Goal: Task Accomplishment & Management: Manage account settings

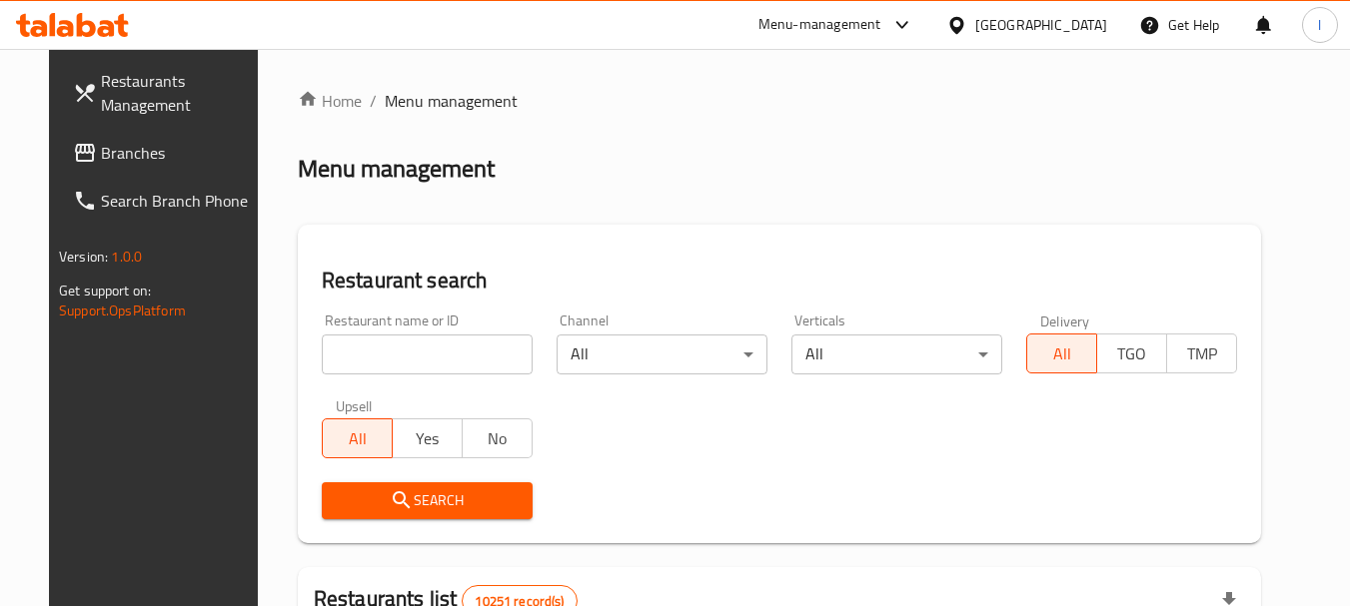
click at [150, 163] on span "Branches" at bounding box center [180, 153] width 158 height 24
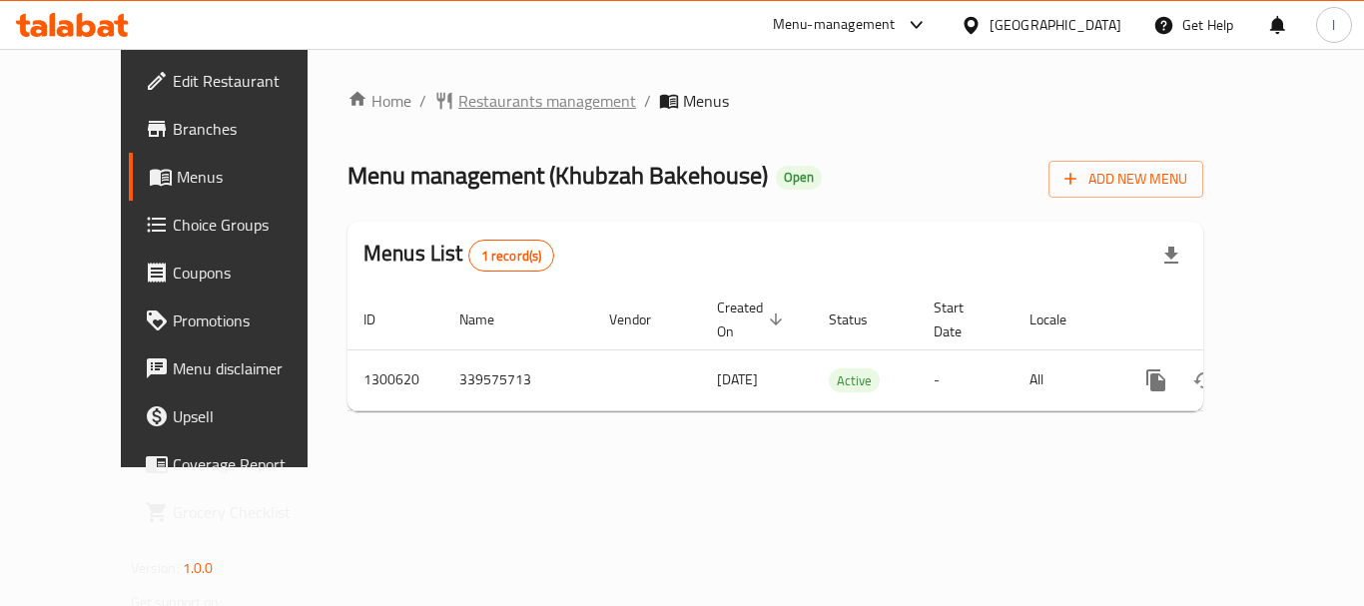
click at [458, 100] on span "Restaurants management" at bounding box center [547, 101] width 178 height 24
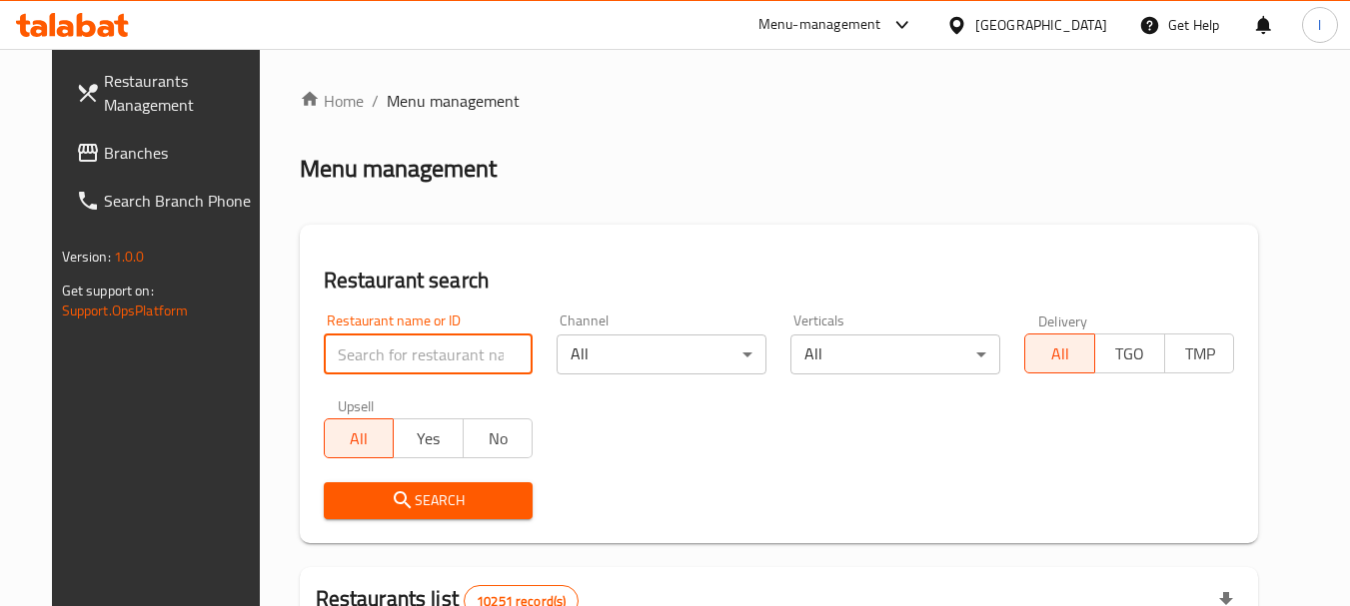
paste input "701796"
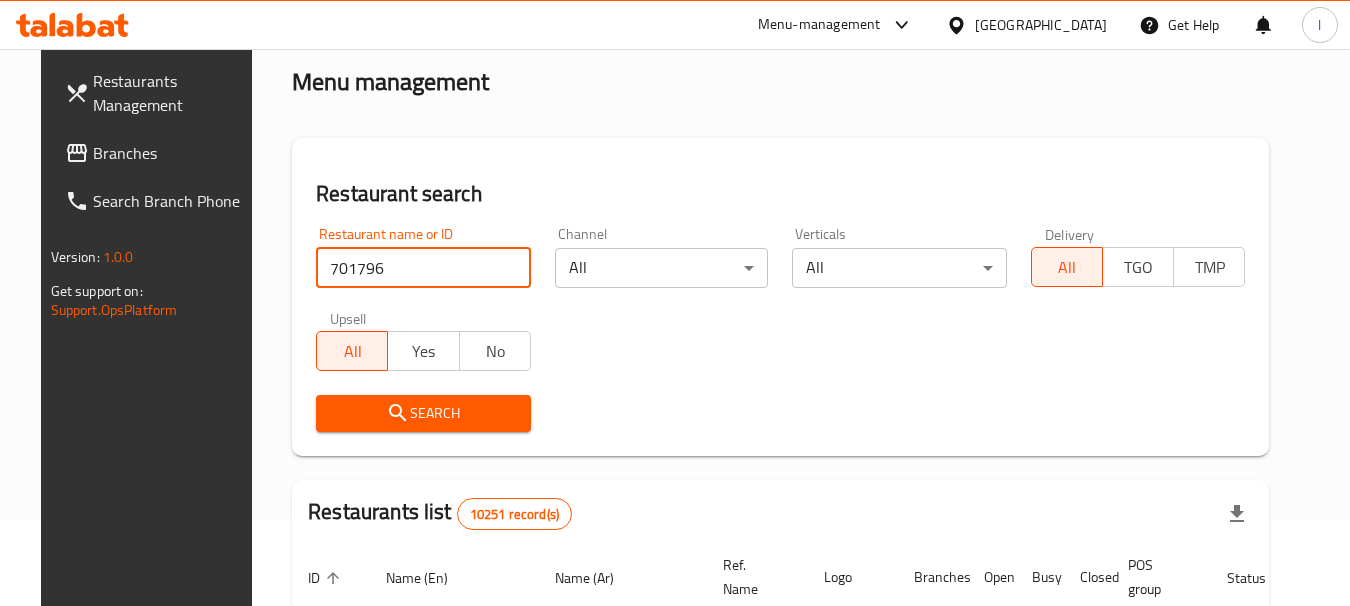
scroll to position [200, 0]
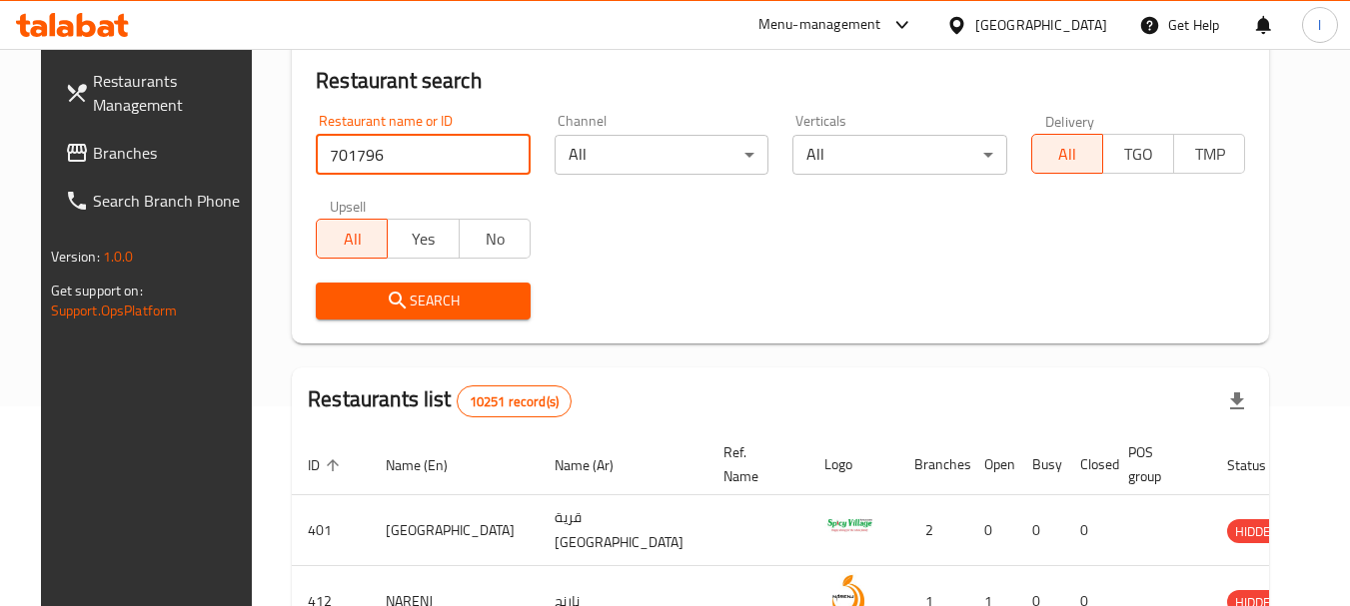
type input "701796"
click at [457, 305] on span "Search" at bounding box center [423, 301] width 183 height 25
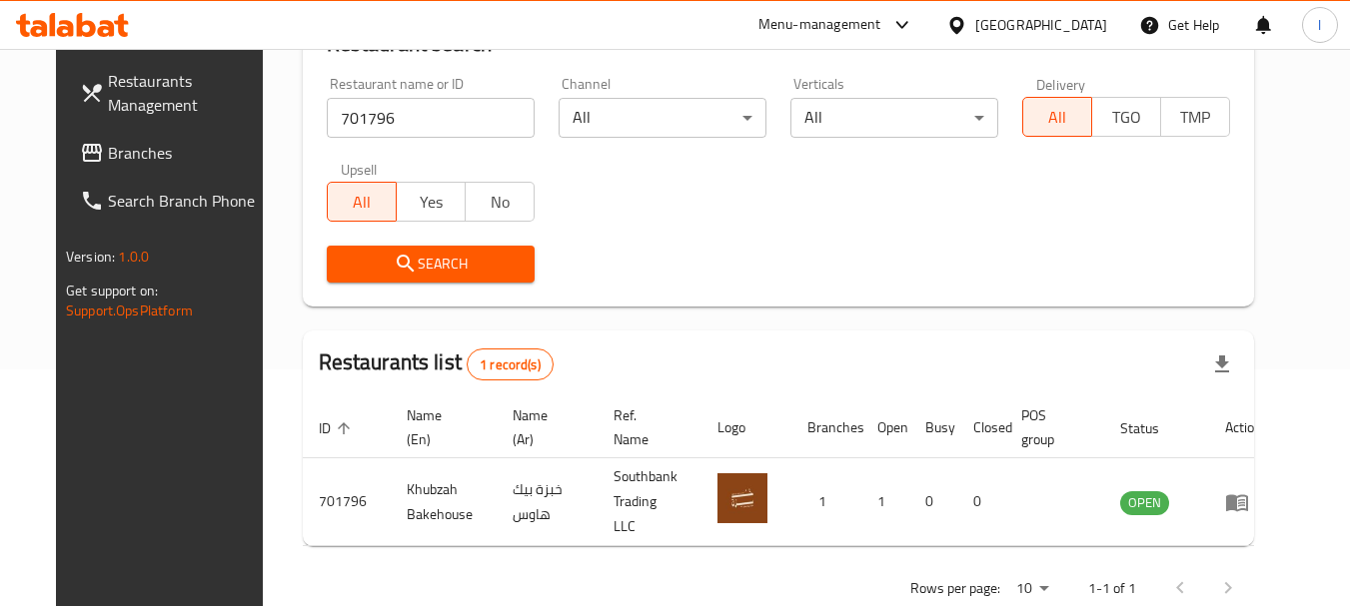
scroll to position [268, 0]
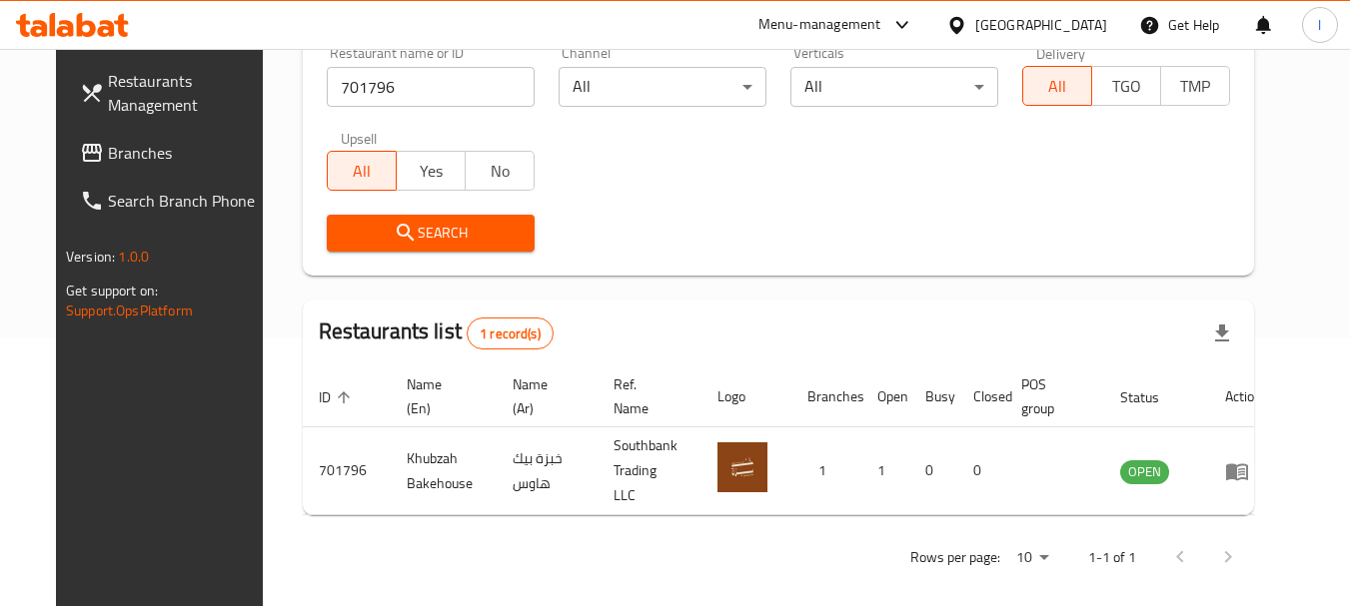
click at [967, 22] on icon at bounding box center [956, 25] width 21 height 21
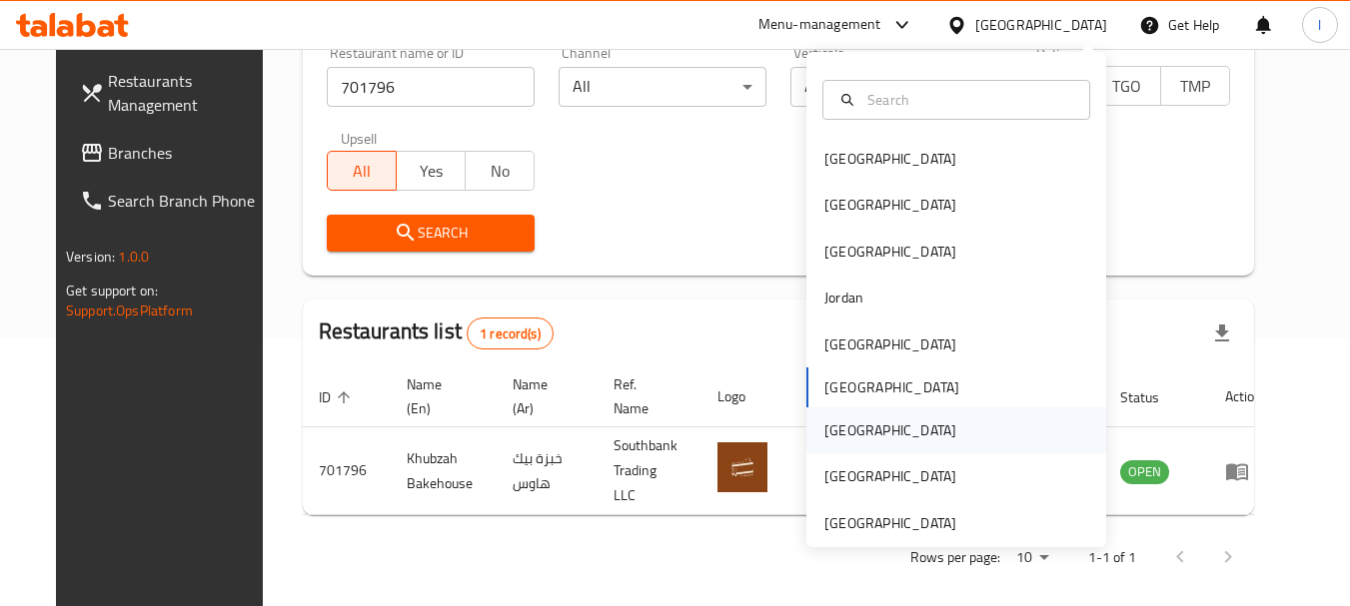
click at [824, 435] on div "[GEOGRAPHIC_DATA]" at bounding box center [890, 431] width 132 height 22
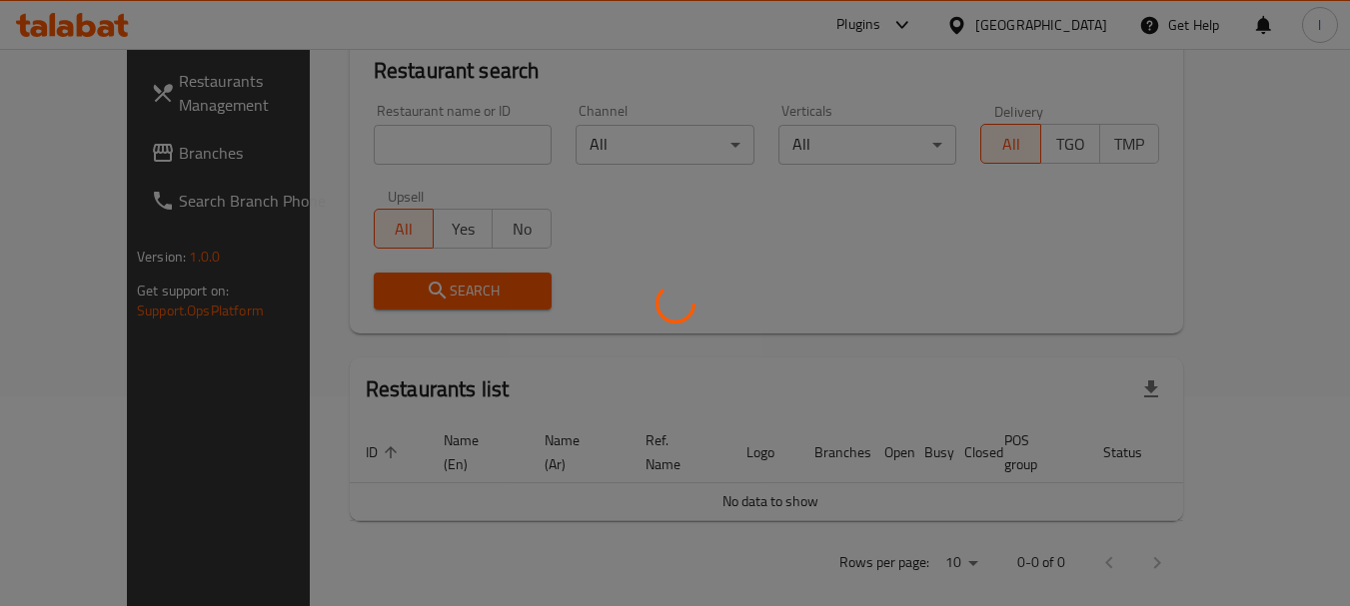
scroll to position [268, 0]
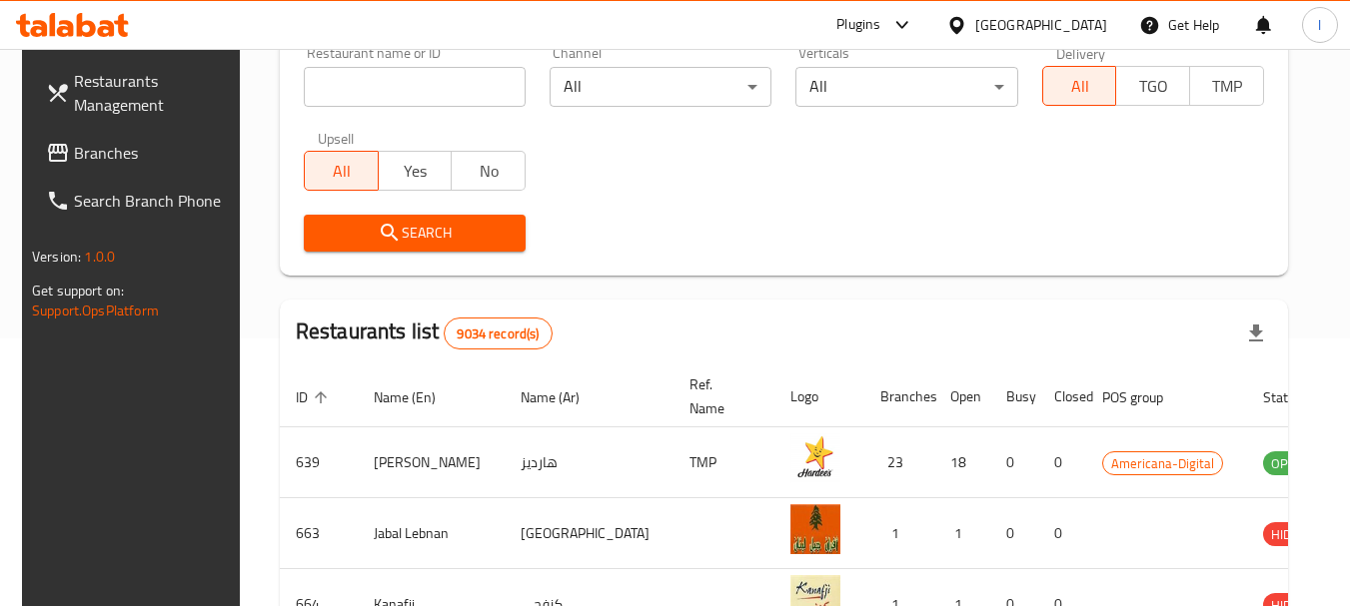
click at [76, 144] on span "Branches" at bounding box center [153, 153] width 158 height 24
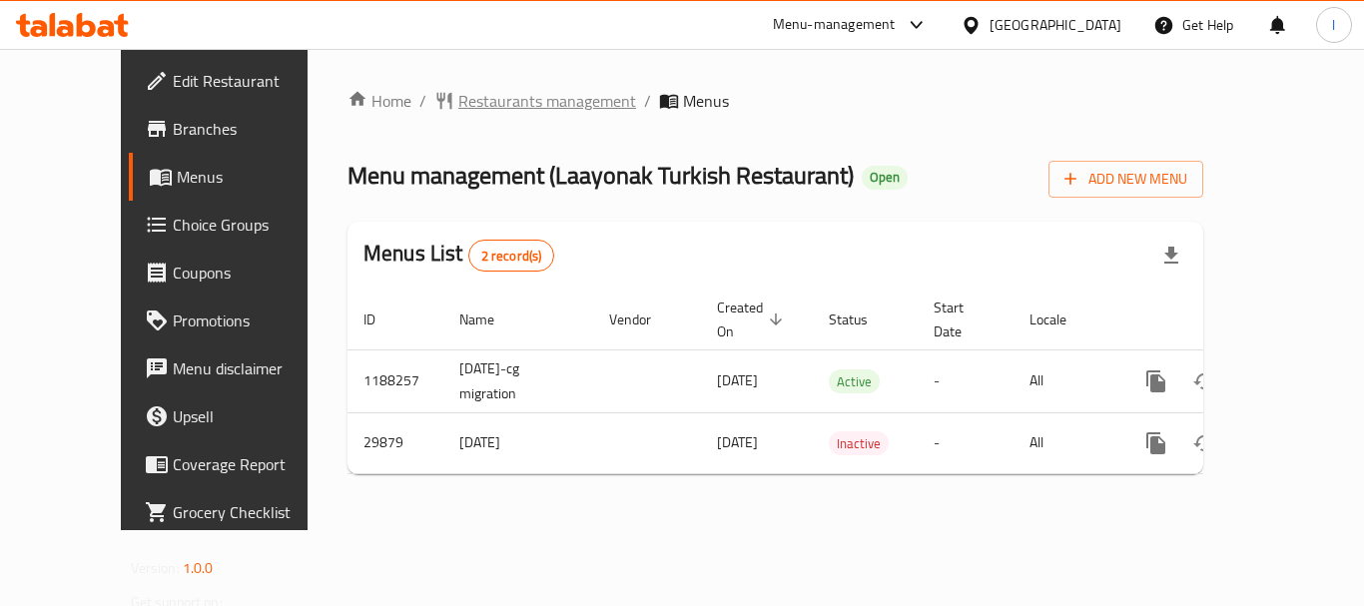
click at [473, 102] on span "Restaurants management" at bounding box center [547, 101] width 178 height 24
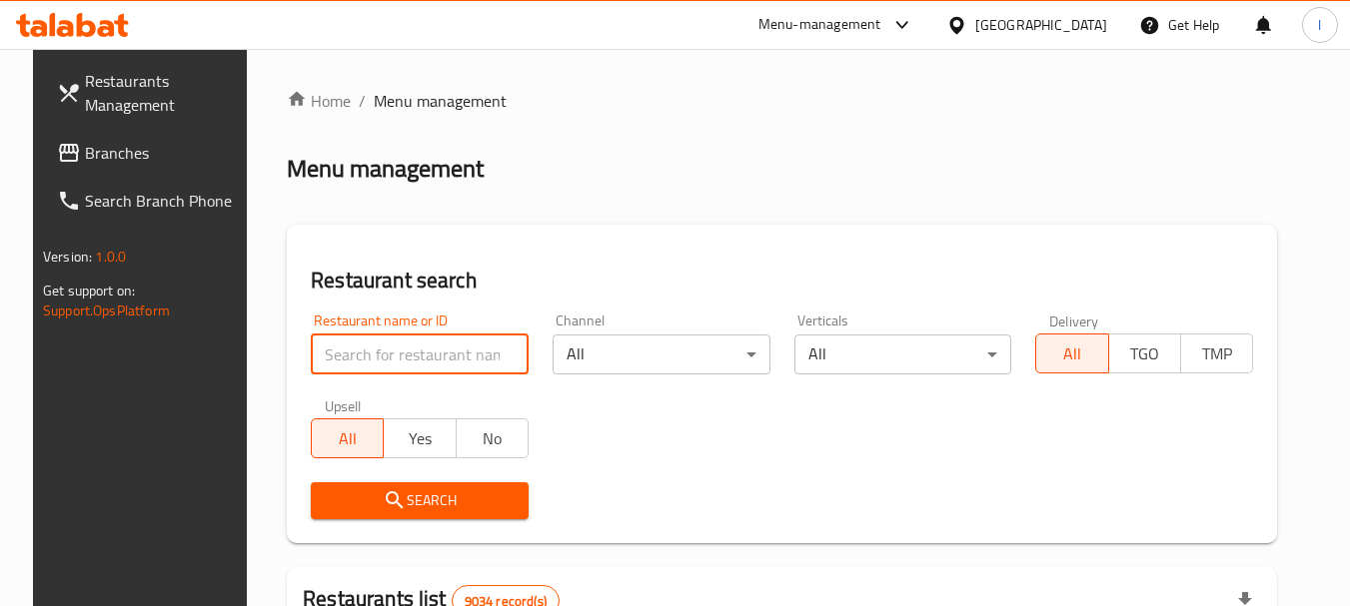
paste input "15324"
type input "15324"
click button "Search" at bounding box center [420, 500] width 218 height 37
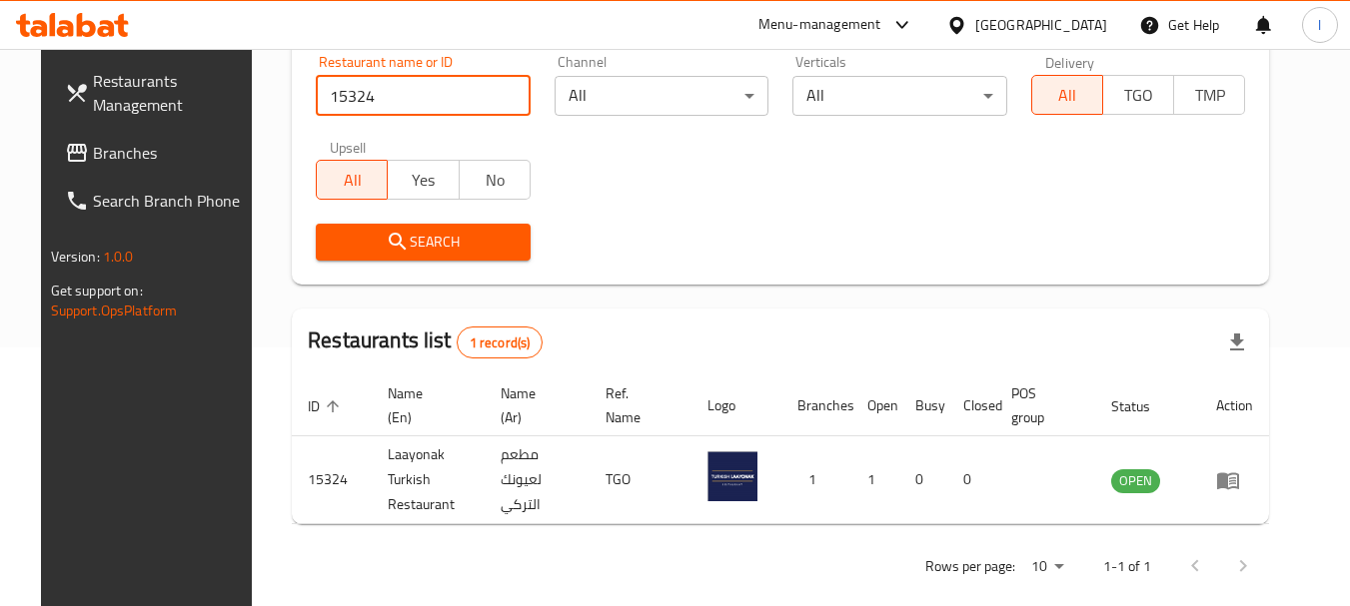
scroll to position [260, 0]
click at [497, 94] on input "15324" at bounding box center [423, 95] width 215 height 40
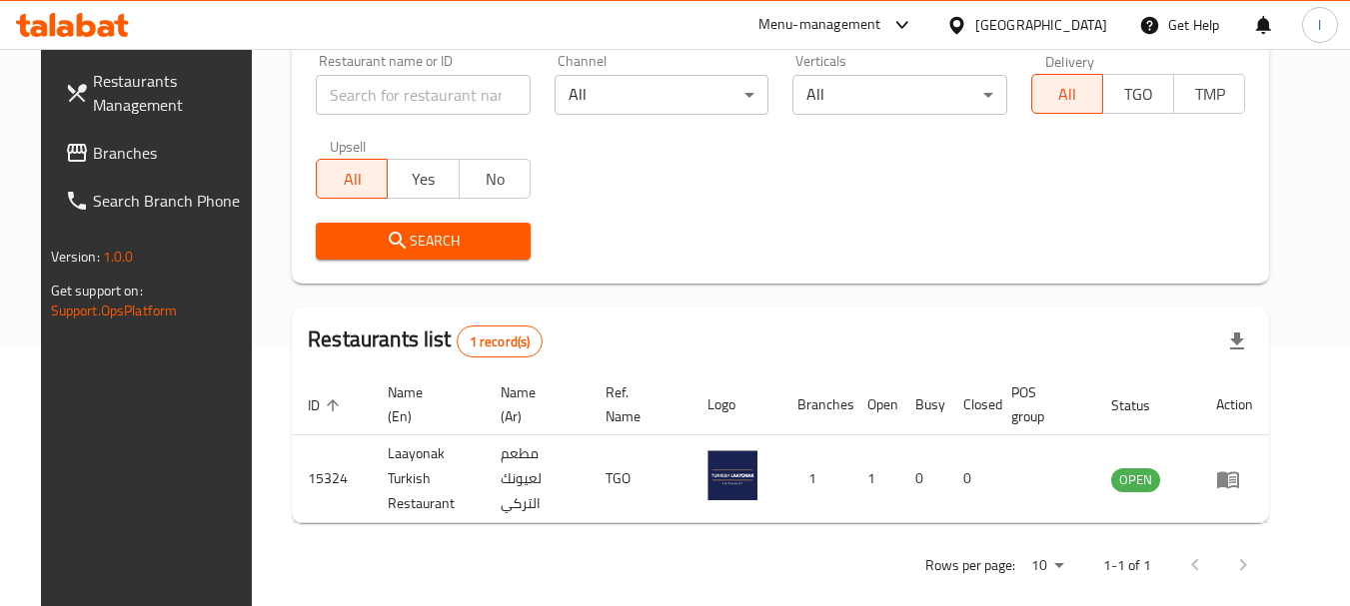
drag, startPoint x: 1047, startPoint y: 18, endPoint x: 1042, endPoint y: 45, distance: 27.4
click at [967, 17] on icon at bounding box center [956, 25] width 21 height 21
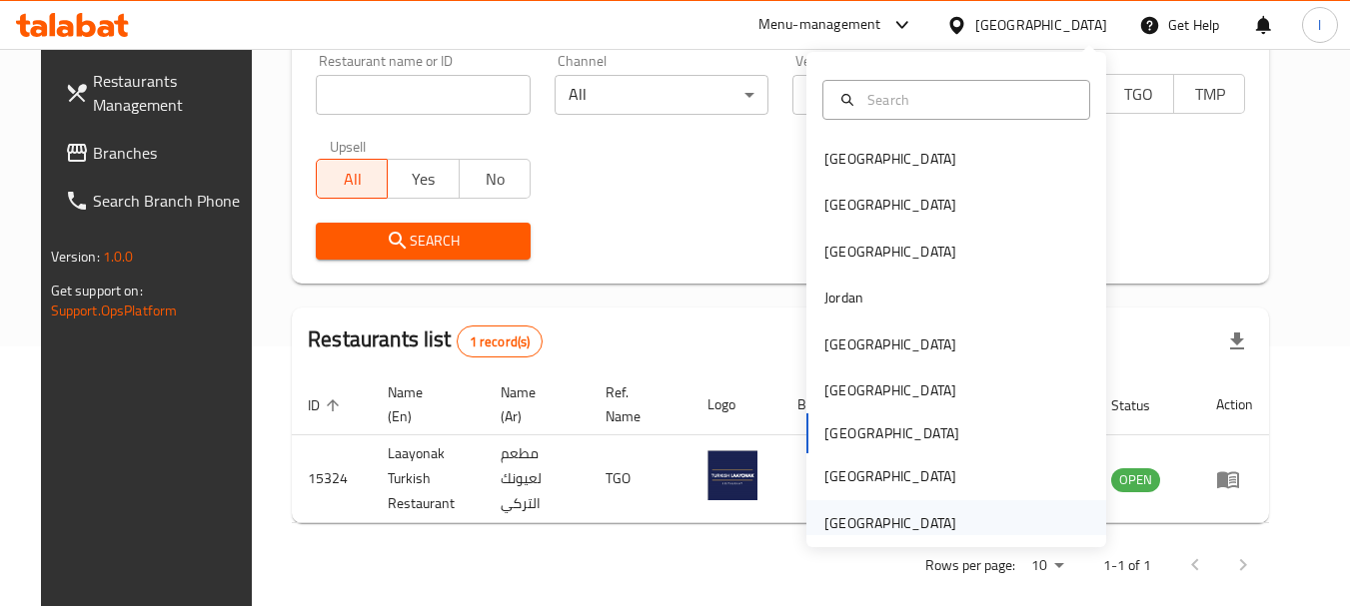
click at [933, 514] on div "[GEOGRAPHIC_DATA]" at bounding box center [890, 523] width 132 height 22
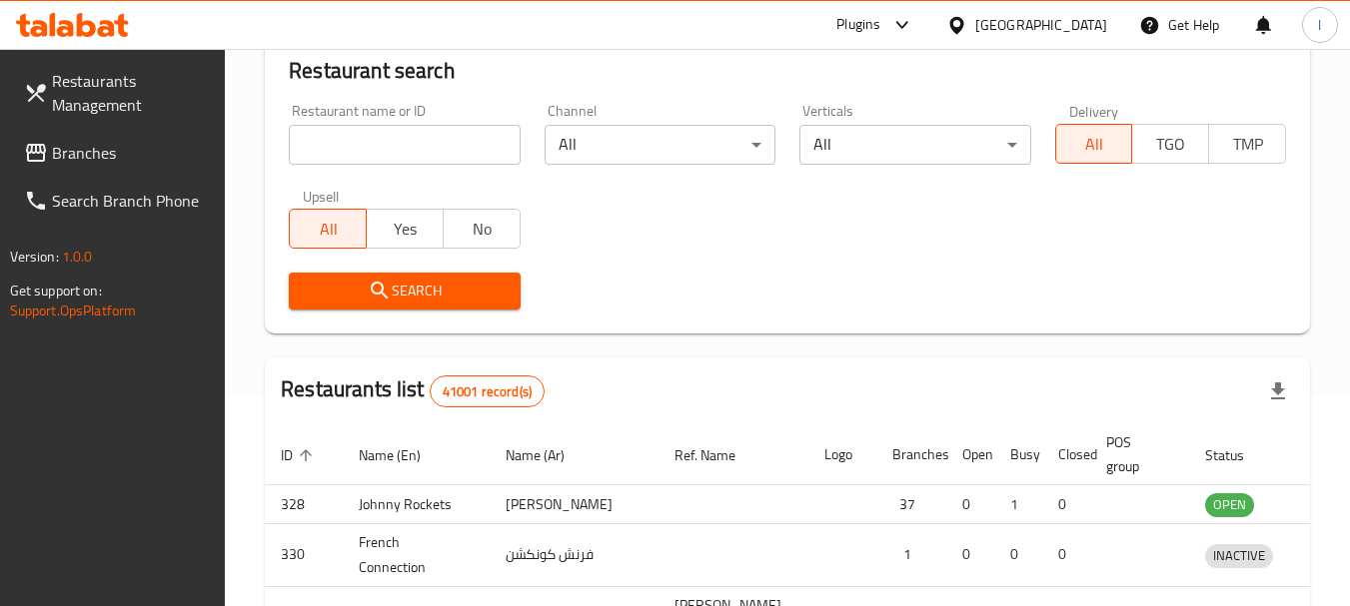
scroll to position [260, 0]
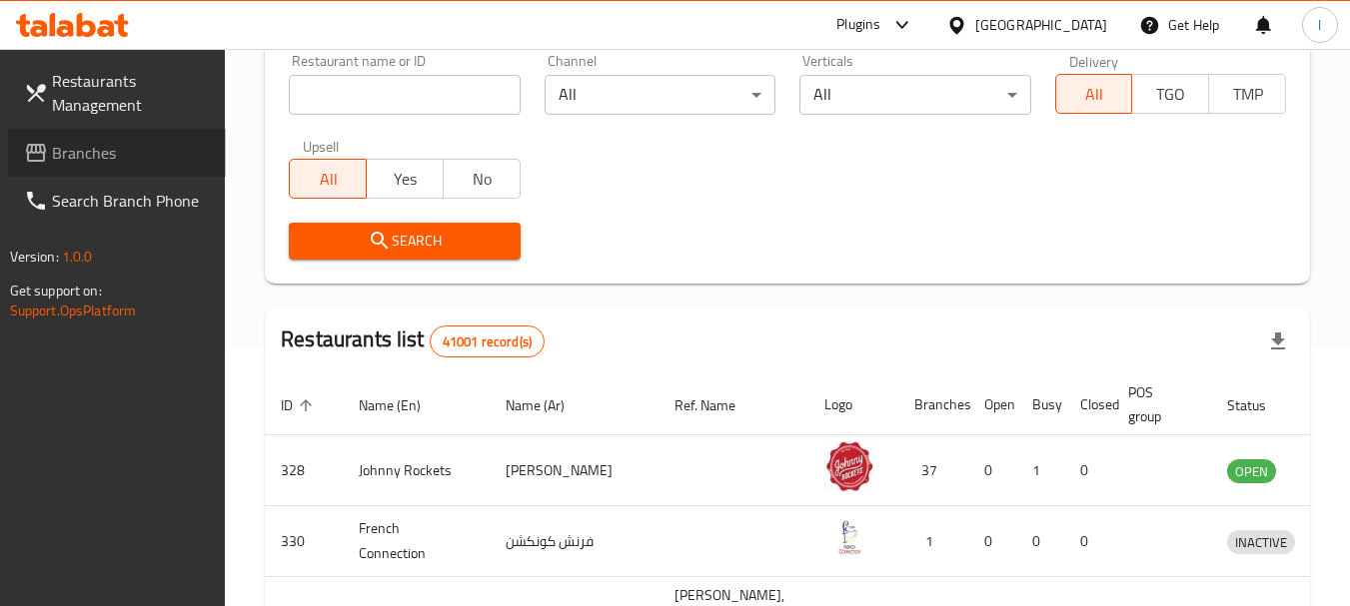
click at [78, 162] on span "Branches" at bounding box center [131, 153] width 158 height 24
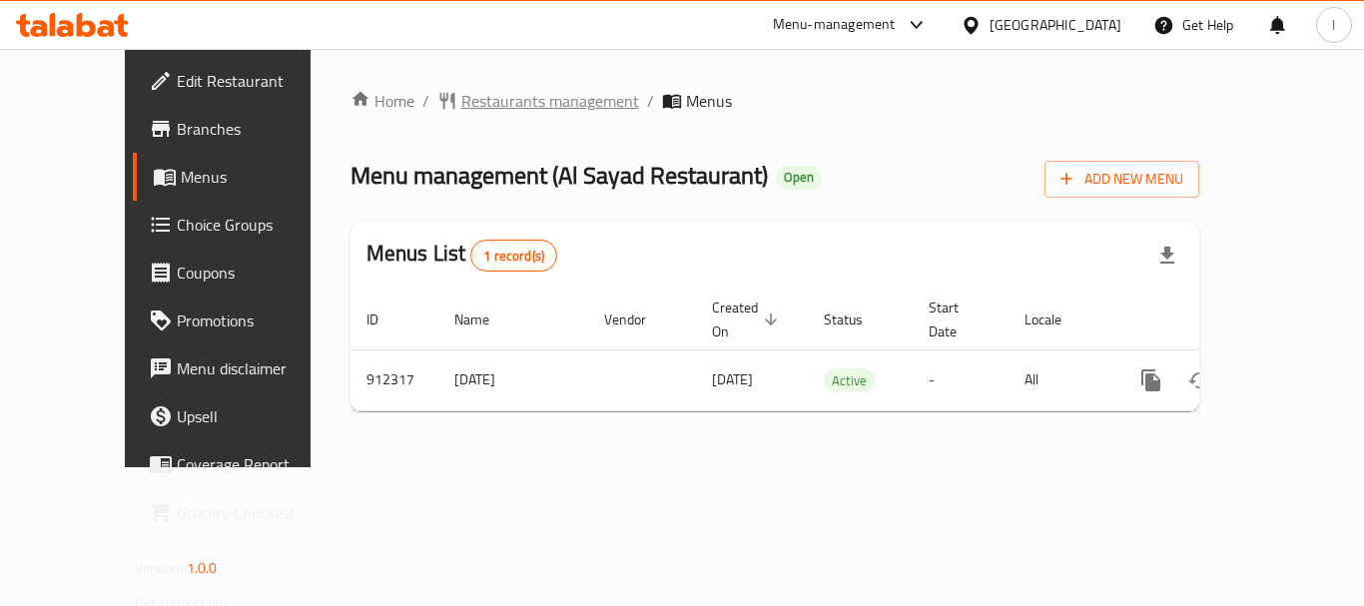
click at [504, 102] on span "Restaurants management" at bounding box center [550, 101] width 178 height 24
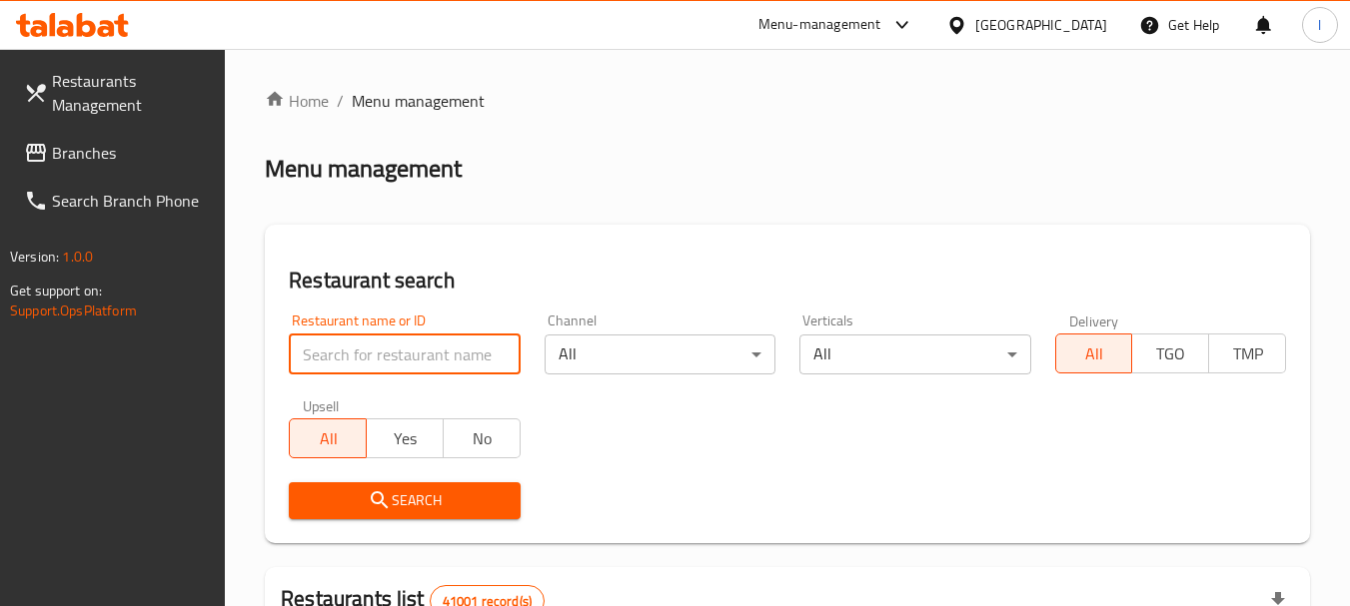
paste input "658582"
type input "658582"
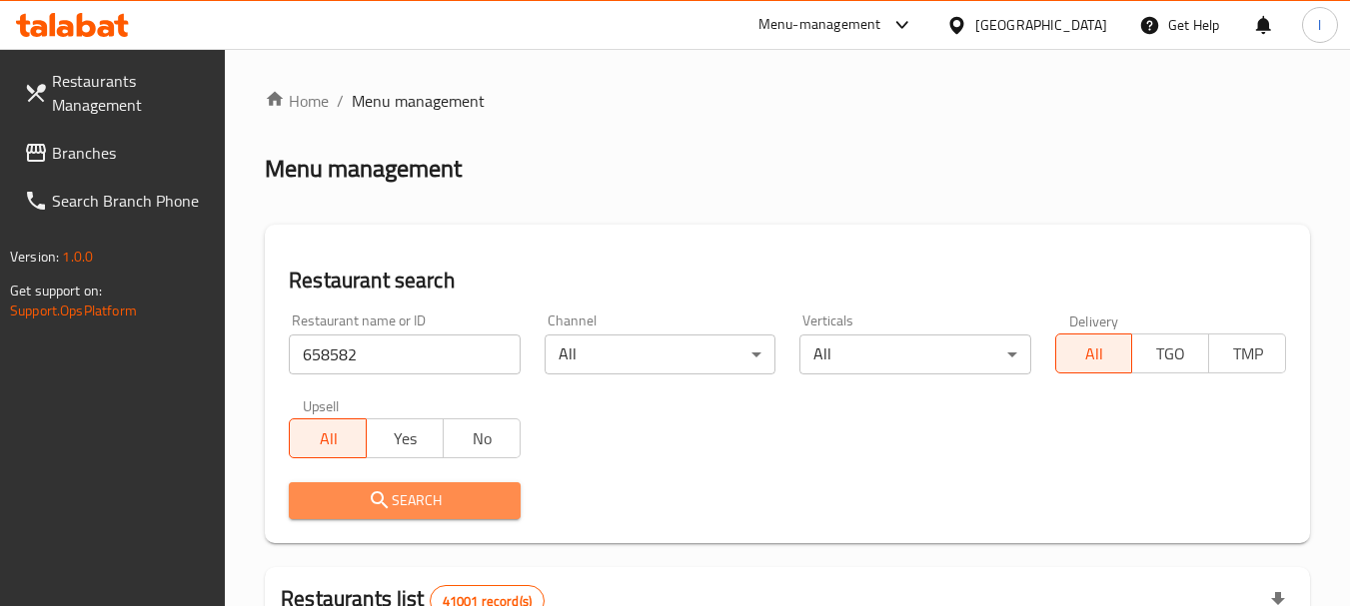
click at [413, 506] on span "Search" at bounding box center [404, 500] width 199 height 25
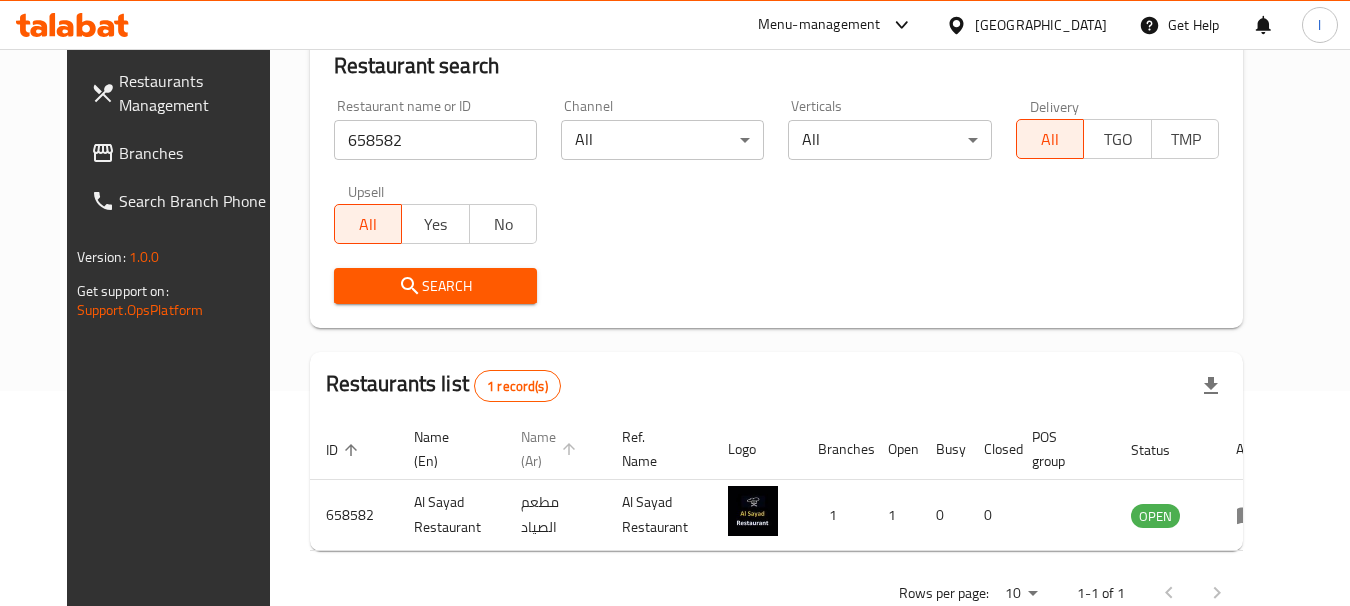
scroll to position [268, 0]
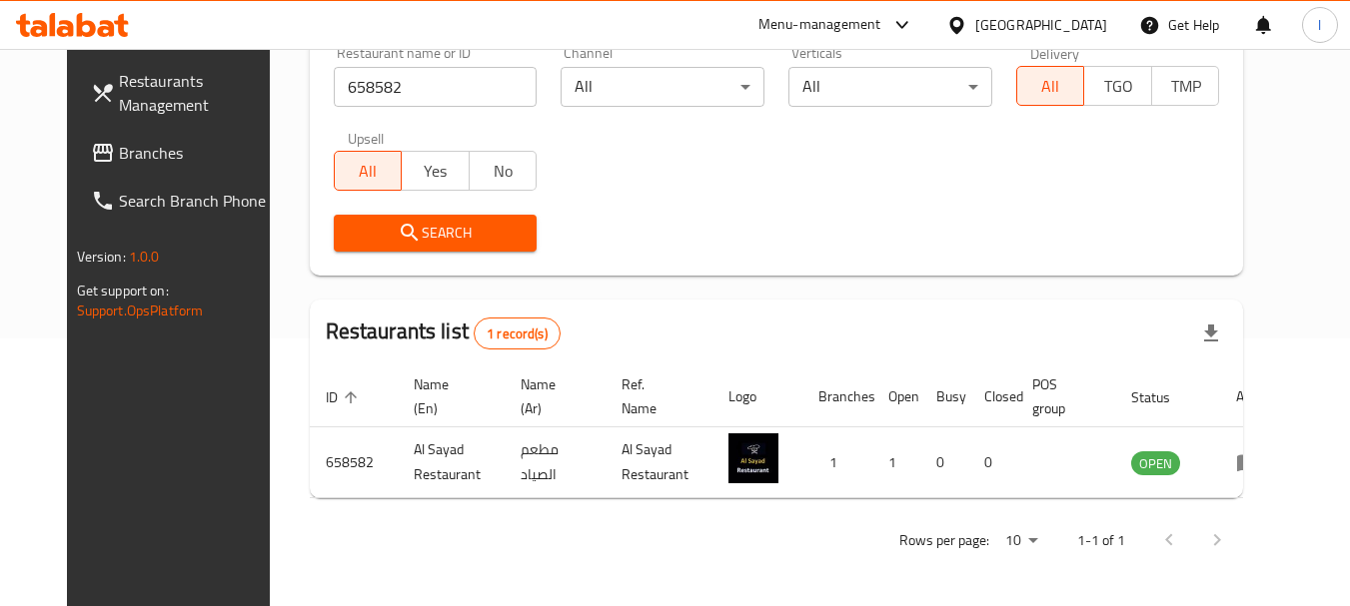
click at [1063, 27] on div "[GEOGRAPHIC_DATA]" at bounding box center [1041, 25] width 132 height 22
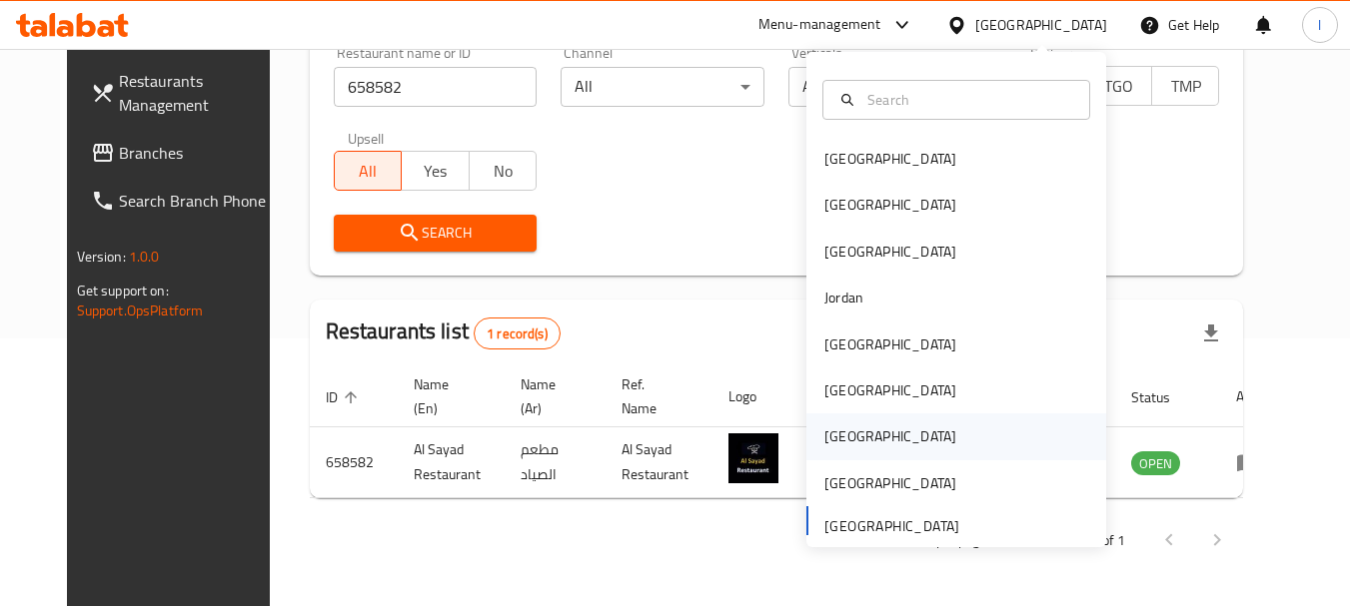
click at [851, 432] on div "[GEOGRAPHIC_DATA]" at bounding box center [890, 437] width 164 height 46
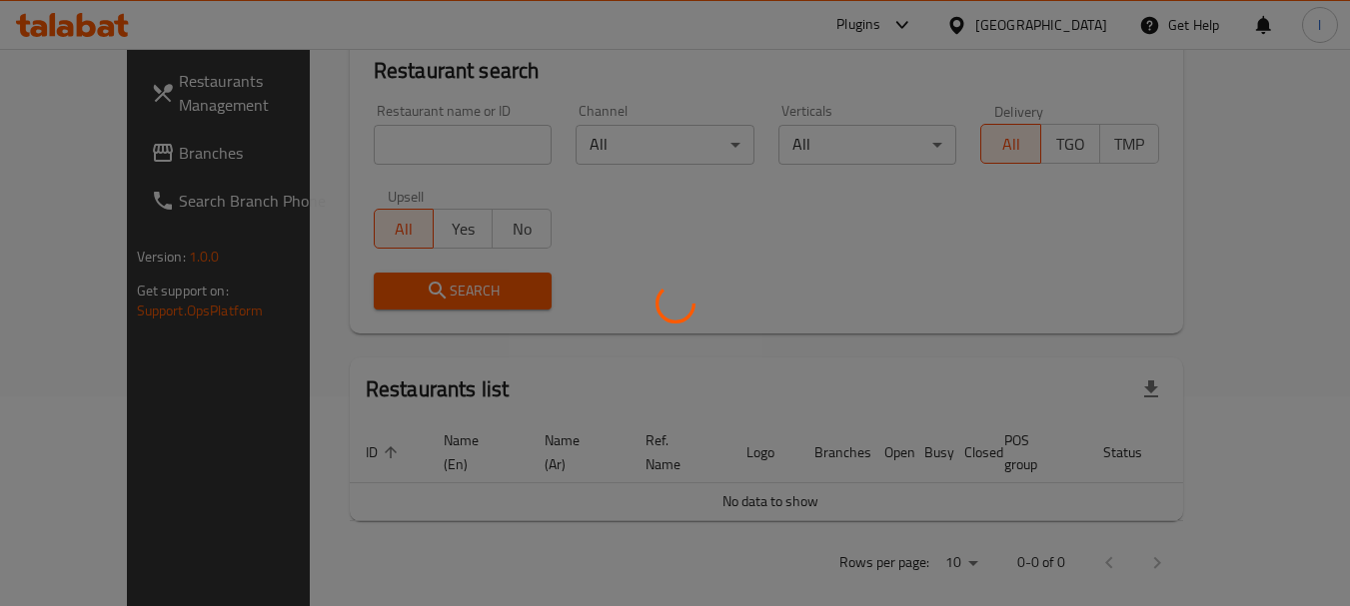
scroll to position [268, 0]
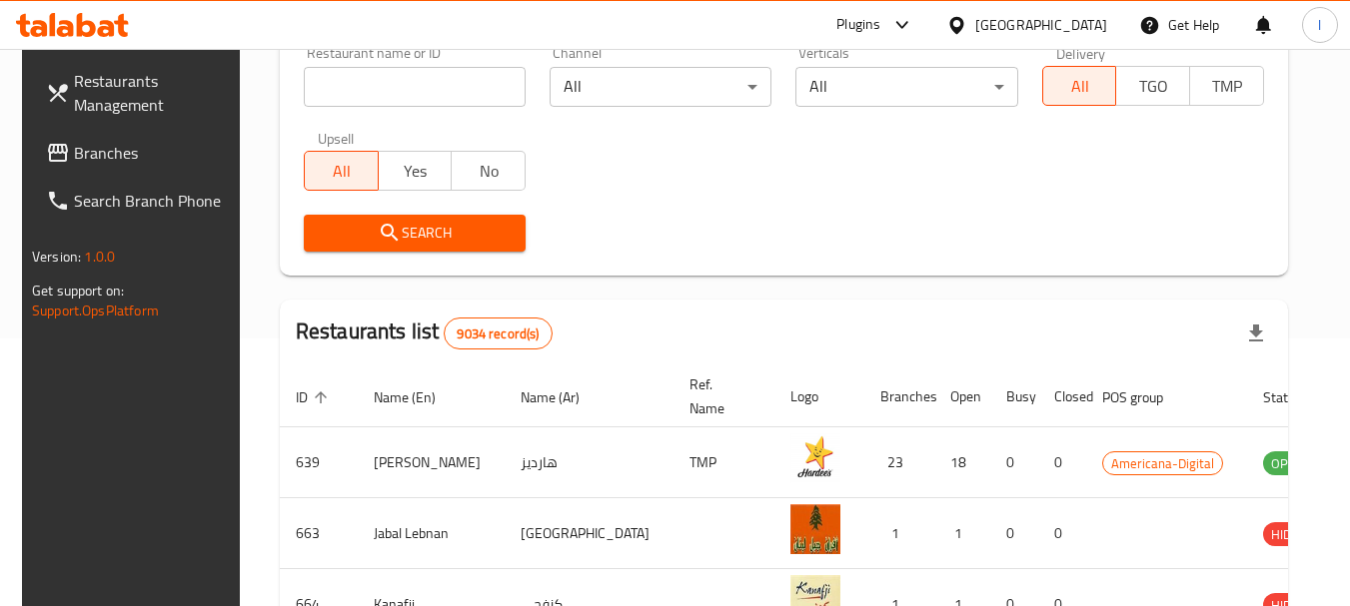
click at [83, 149] on span "Branches" at bounding box center [153, 153] width 158 height 24
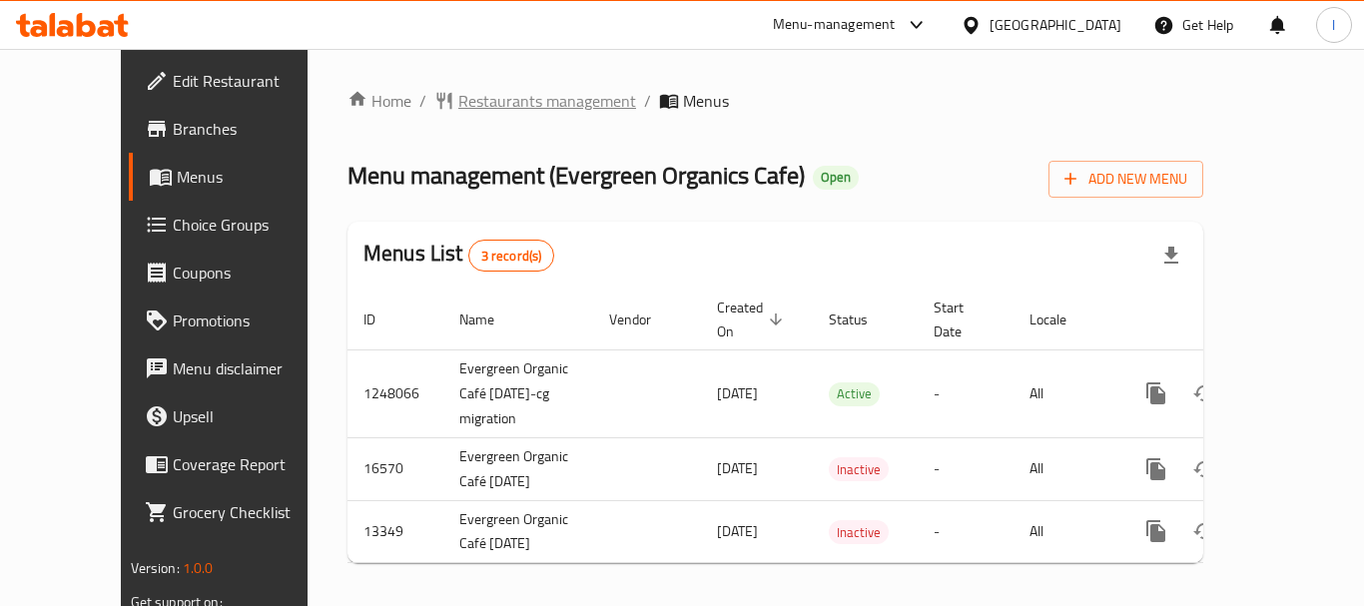
click at [458, 96] on span "Restaurants management" at bounding box center [547, 101] width 178 height 24
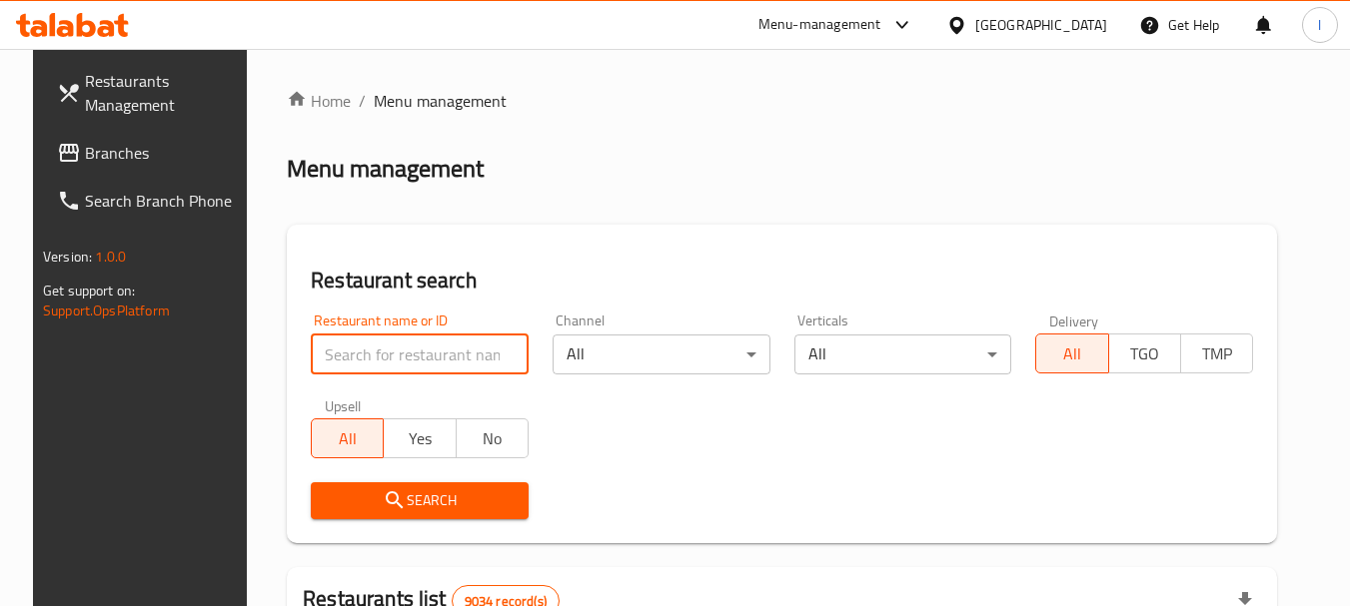
paste input "8156"
type input "8156"
click button "Search" at bounding box center [420, 500] width 218 height 37
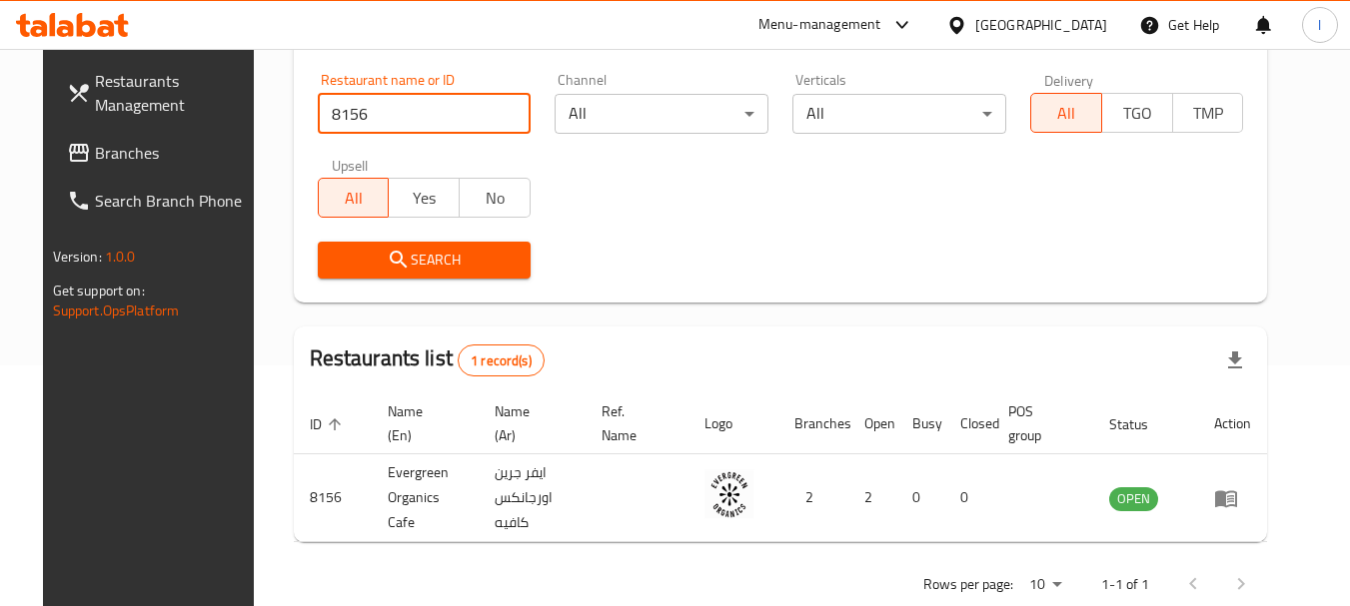
scroll to position [268, 0]
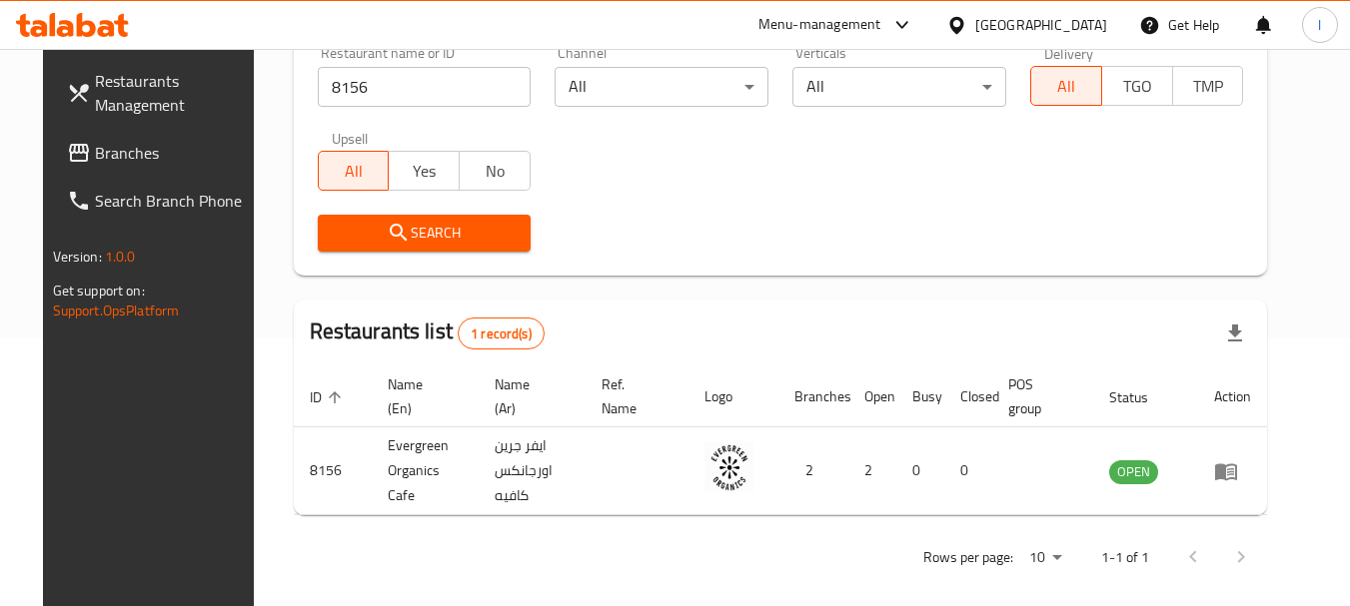
click at [1079, 23] on div "[GEOGRAPHIC_DATA]" at bounding box center [1041, 25] width 132 height 22
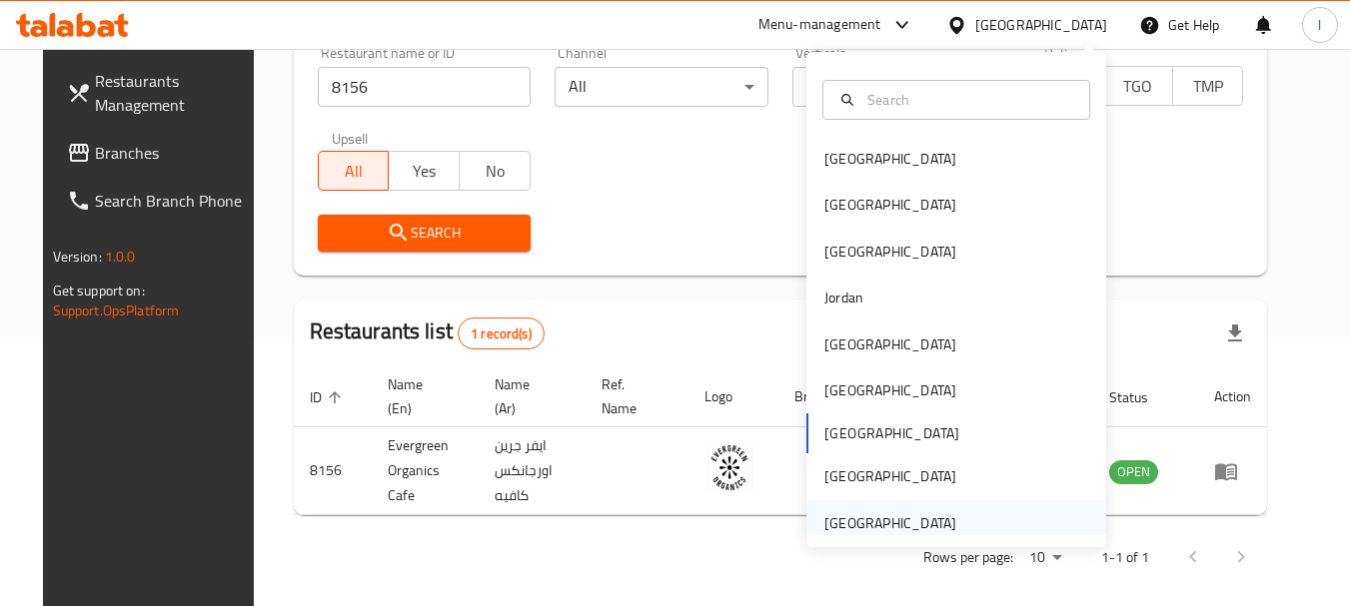
click at [963, 517] on div "[GEOGRAPHIC_DATA]" at bounding box center [956, 523] width 300 height 46
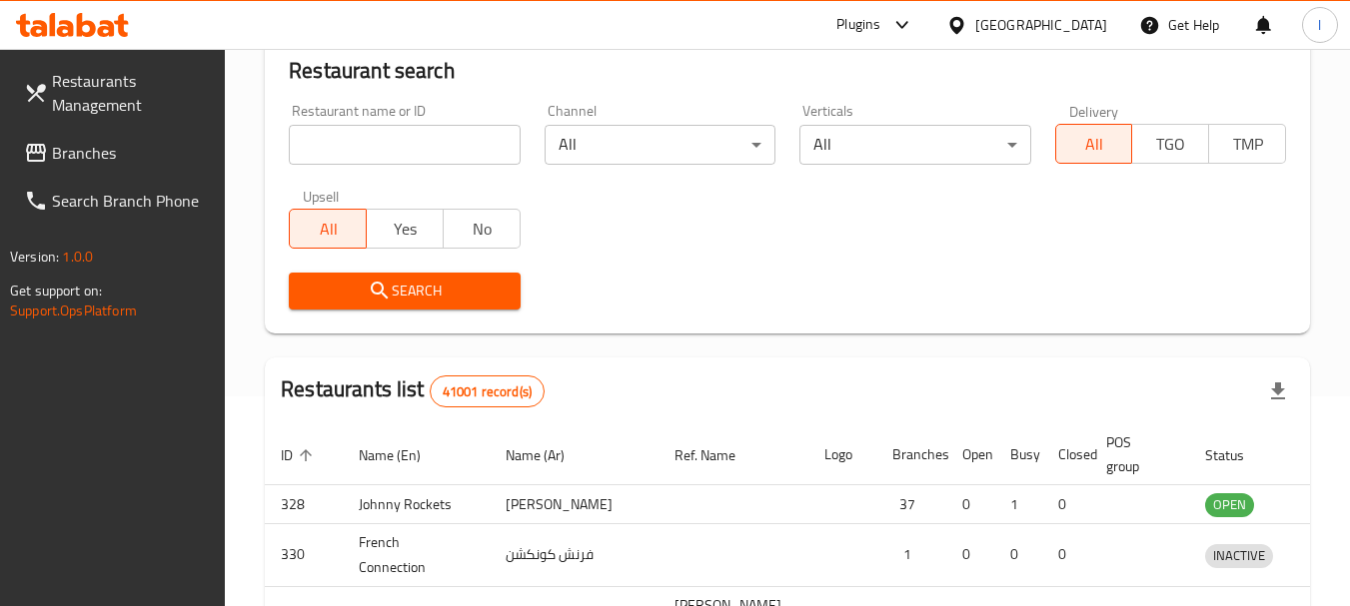
scroll to position [268, 0]
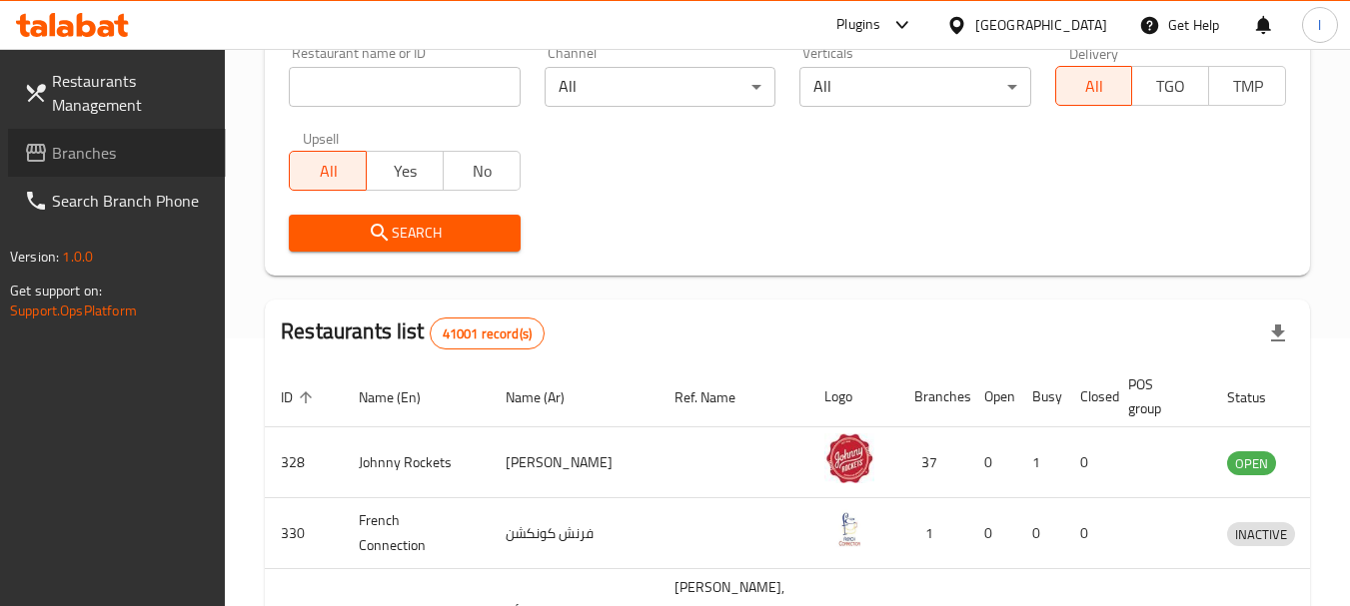
click at [79, 150] on span "Branches" at bounding box center [131, 153] width 158 height 24
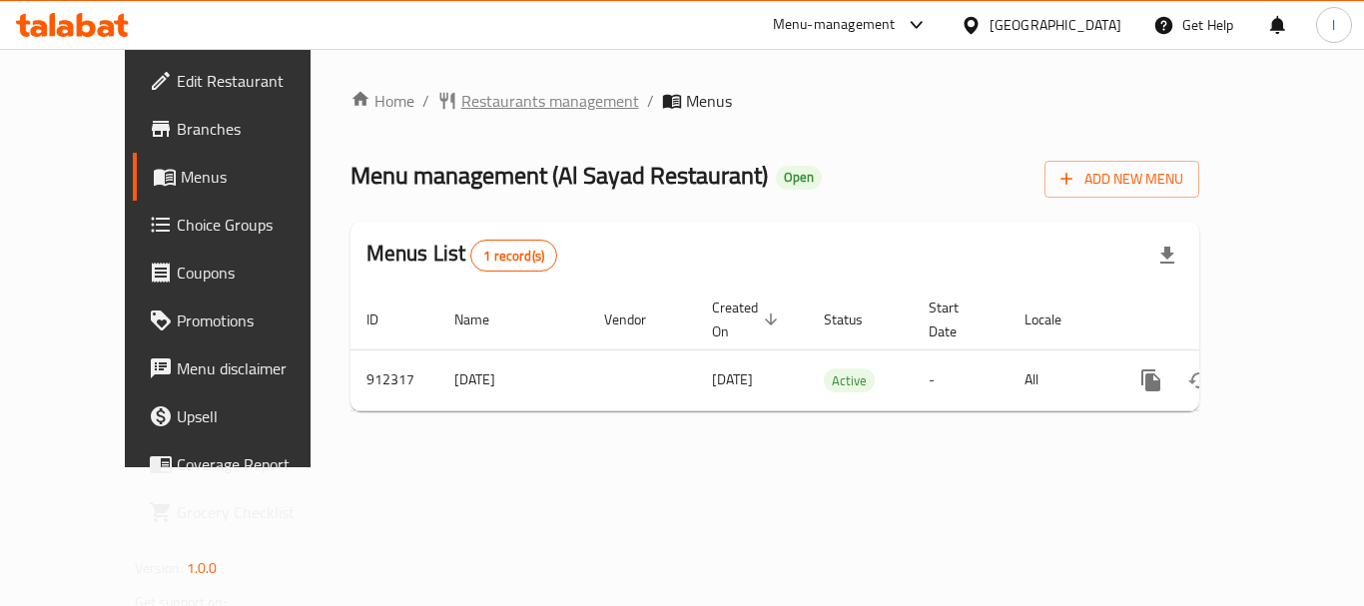
click at [461, 94] on span "Restaurants management" at bounding box center [550, 101] width 178 height 24
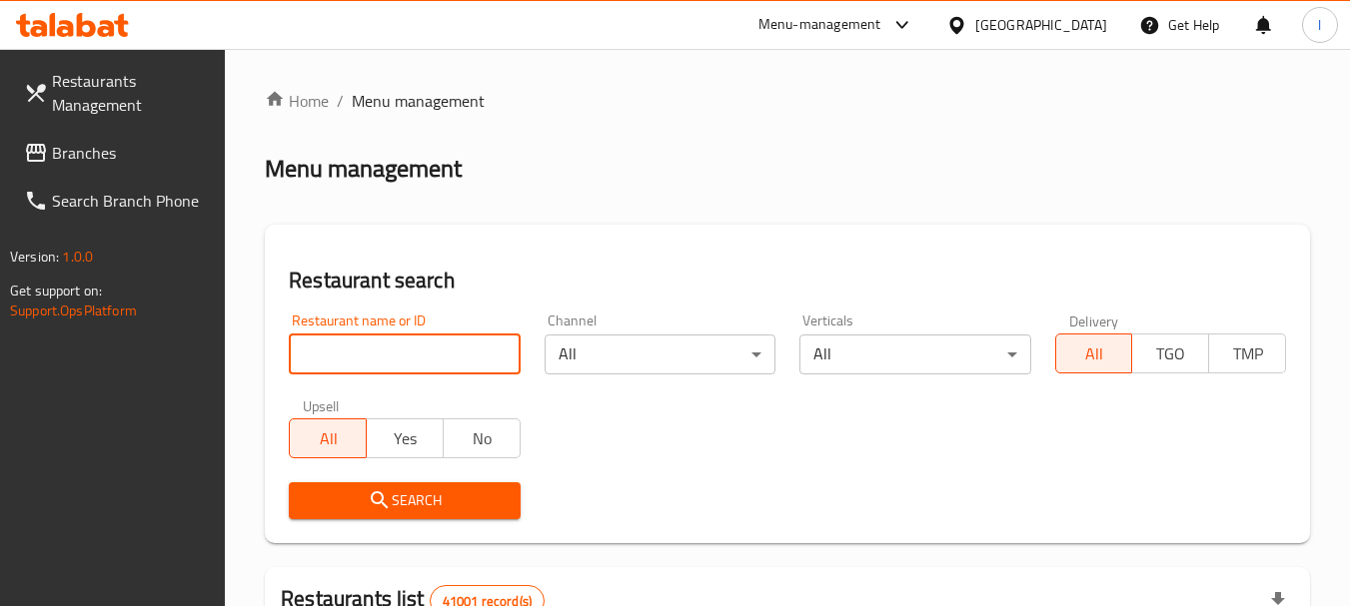
drag, startPoint x: 442, startPoint y: 354, endPoint x: 347, endPoint y: 350, distance: 95.0
click at [347, 350] on input "search" at bounding box center [404, 355] width 231 height 40
paste input "658582"
type input "658582"
click at [415, 503] on span "Search" at bounding box center [404, 500] width 199 height 25
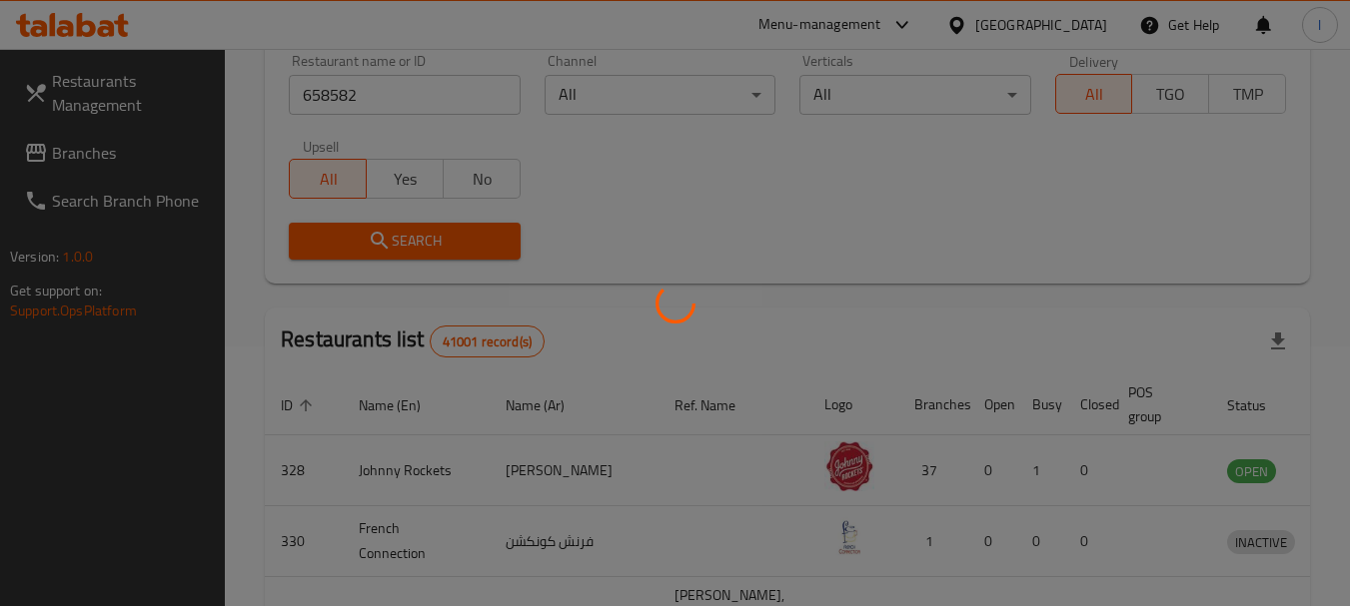
scroll to position [268, 0]
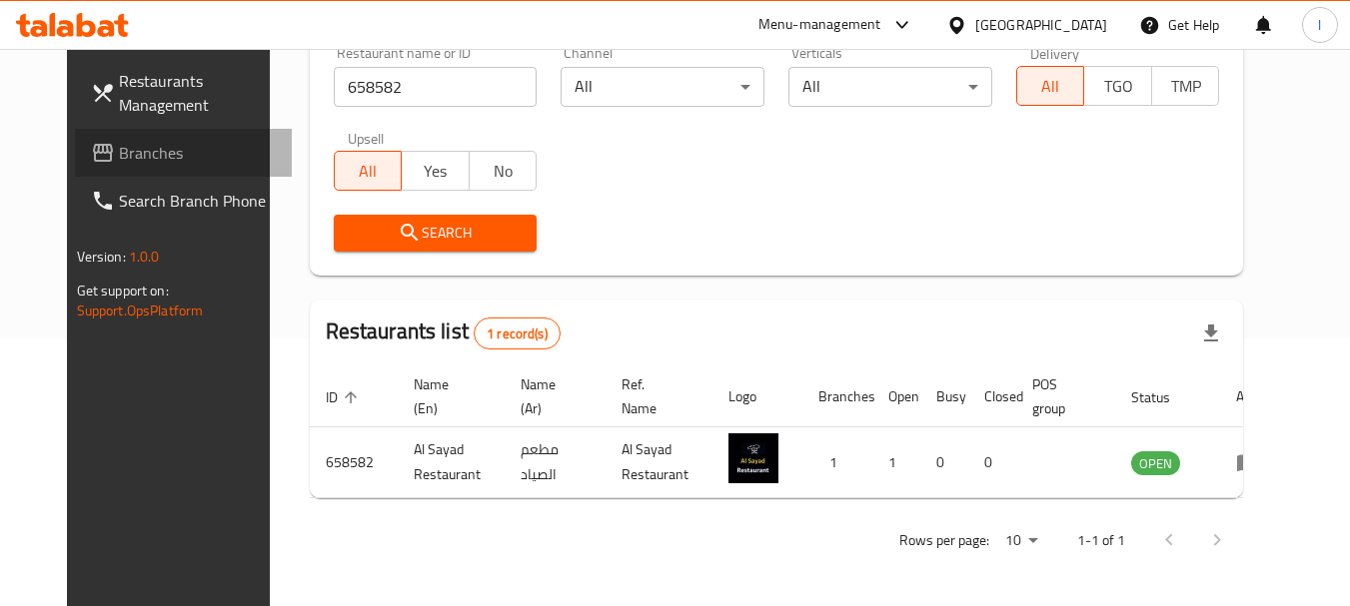
click at [126, 140] on link "Branches" at bounding box center [184, 153] width 218 height 48
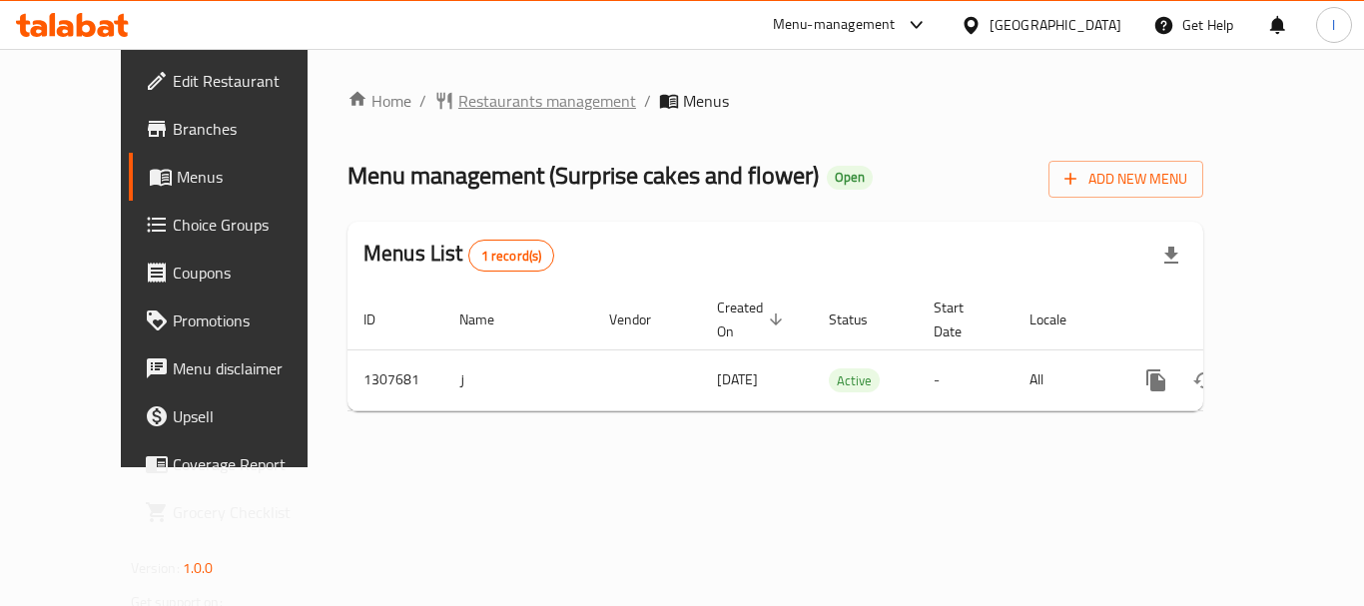
click at [458, 94] on span "Restaurants management" at bounding box center [547, 101] width 178 height 24
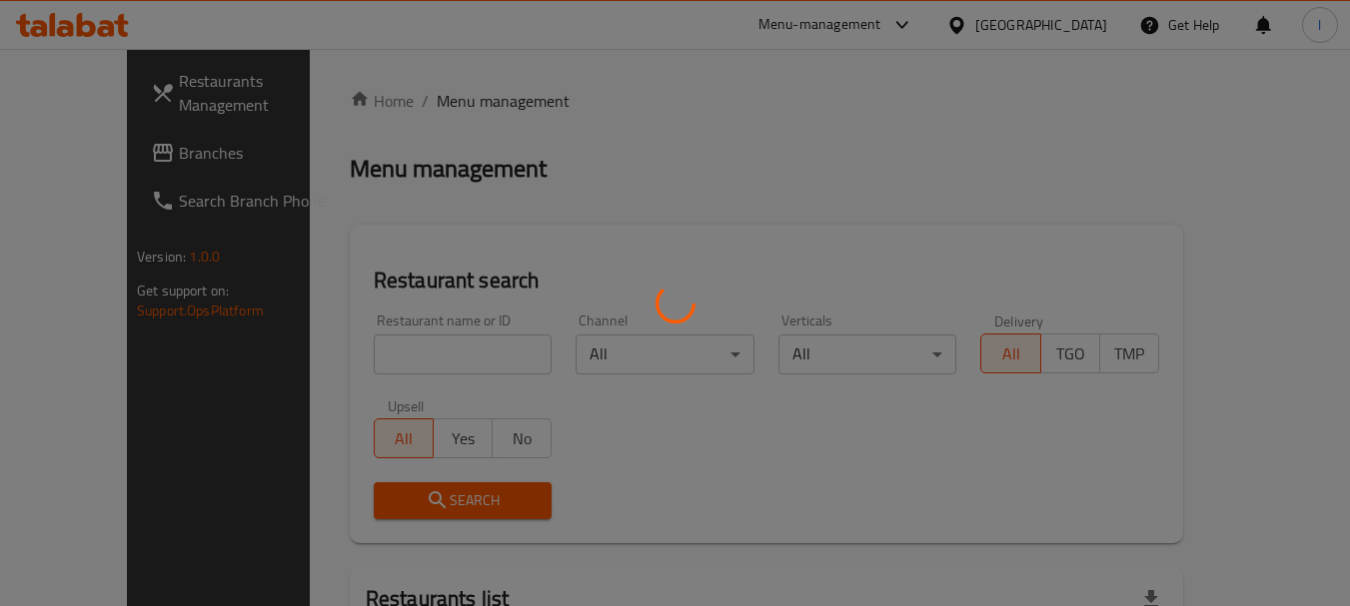
click at [407, 355] on div at bounding box center [675, 303] width 1350 height 606
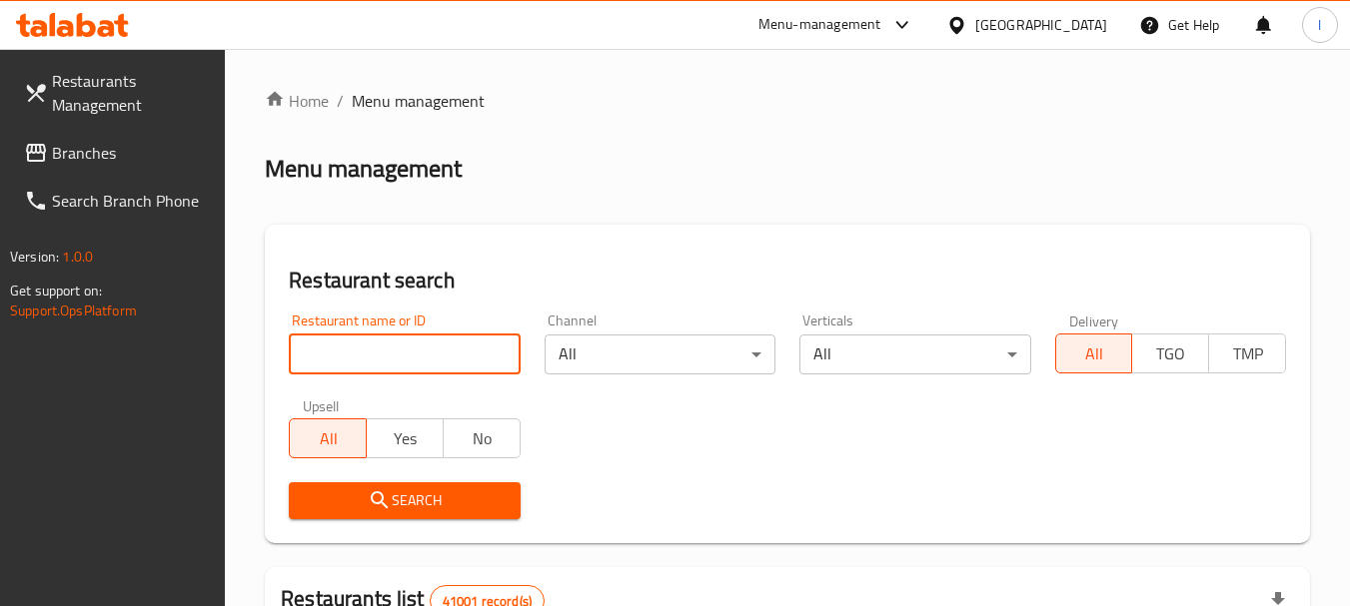
paste input "704412"
type input "704412"
click at [434, 500] on span "Search" at bounding box center [404, 500] width 199 height 25
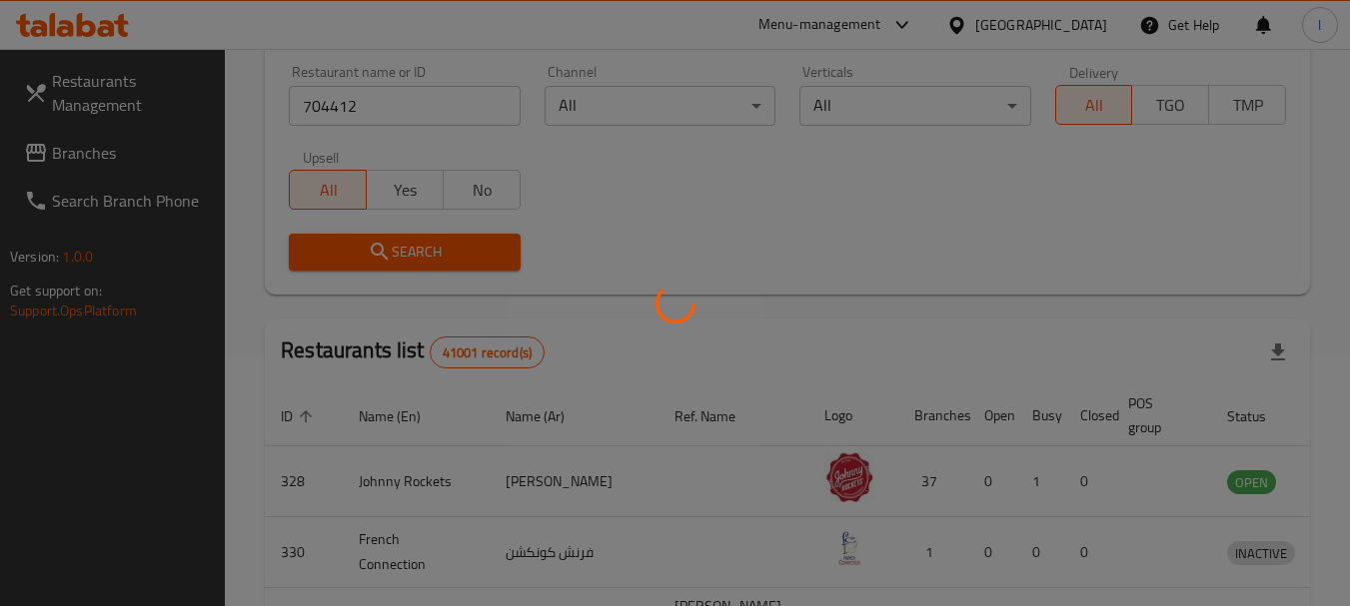
scroll to position [285, 0]
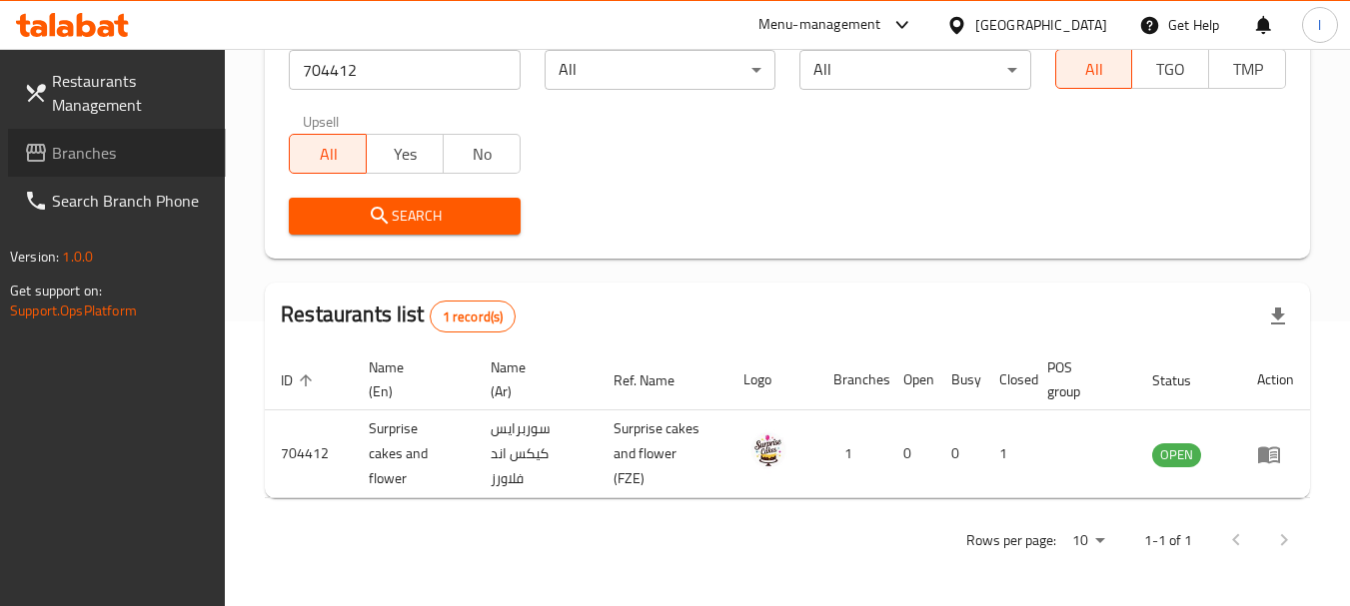
click at [144, 143] on span "Branches" at bounding box center [131, 153] width 158 height 24
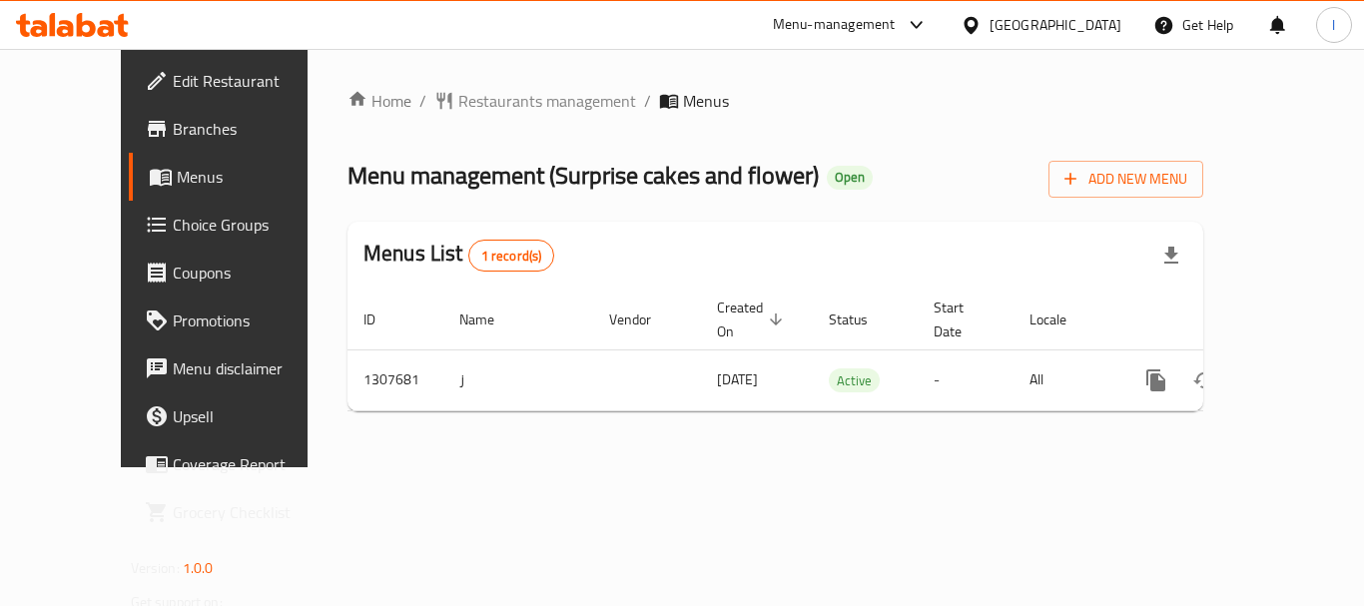
click at [173, 225] on span "Choice Groups" at bounding box center [253, 225] width 160 height 24
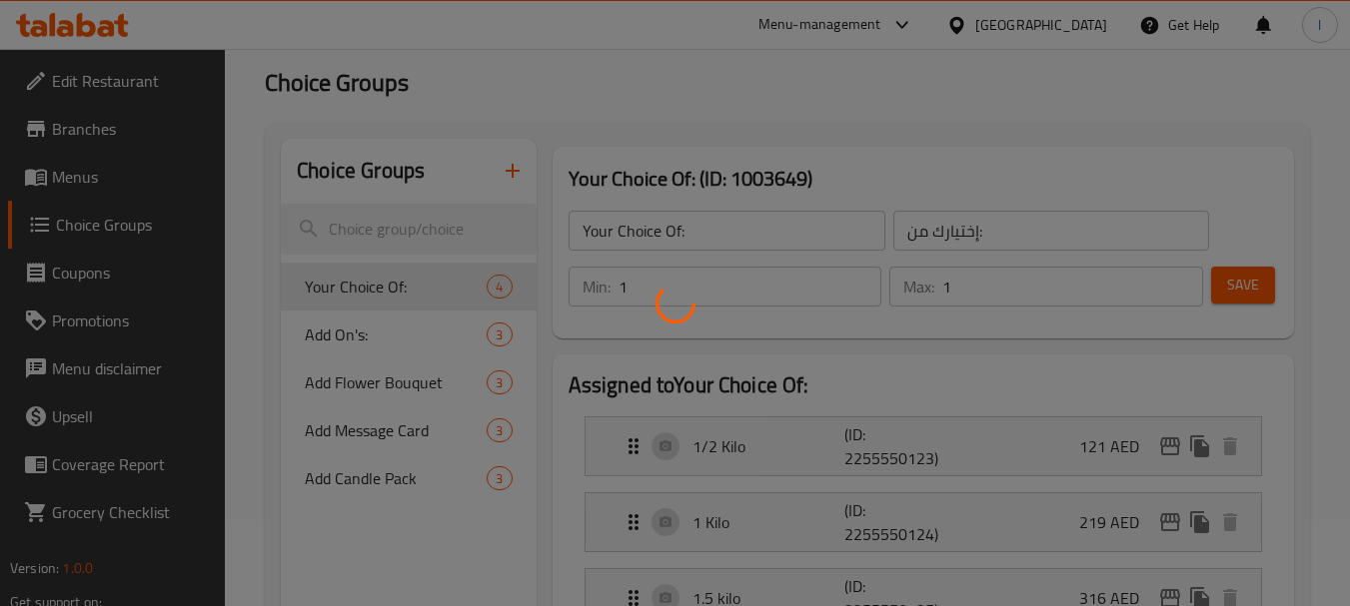
scroll to position [200, 0]
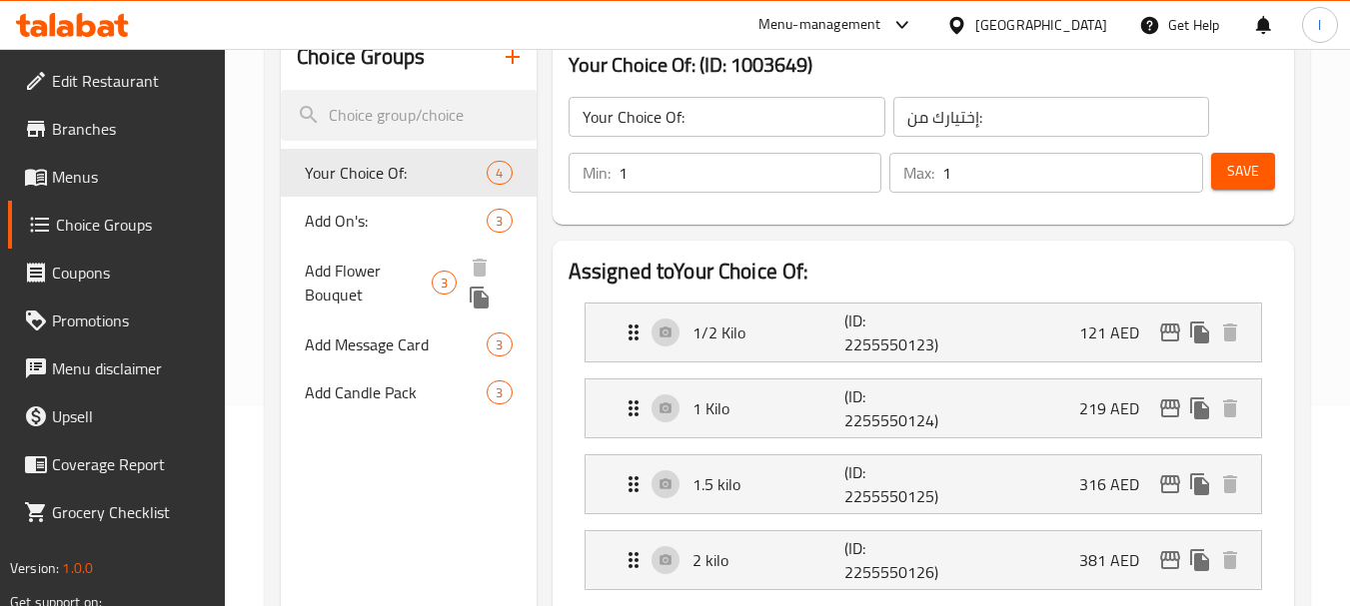
click at [371, 278] on span "Add Flower Bouquet" at bounding box center [368, 283] width 127 height 48
type input "Add Flower Bouquet"
type input "إضافة باقة زهور"
type input "0"
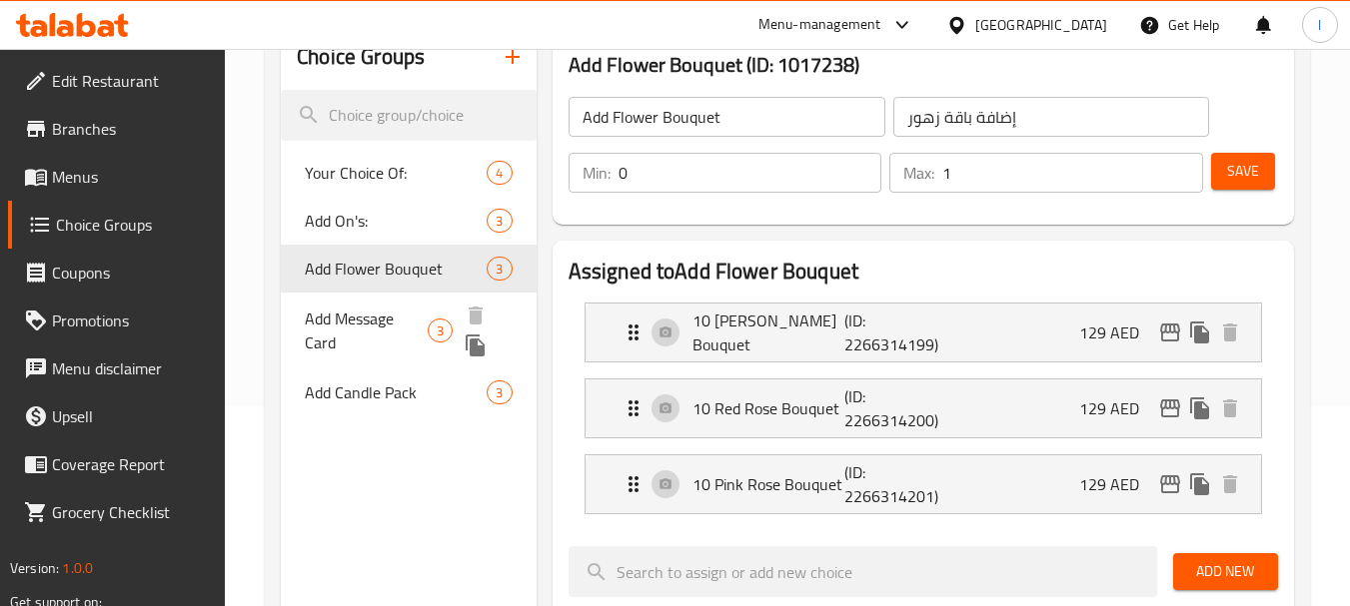
click at [360, 326] on span "Add Message Card" at bounding box center [366, 331] width 123 height 48
type input "Add Message Card"
type input "إضافة بطاقة رسالة"
type input "3"
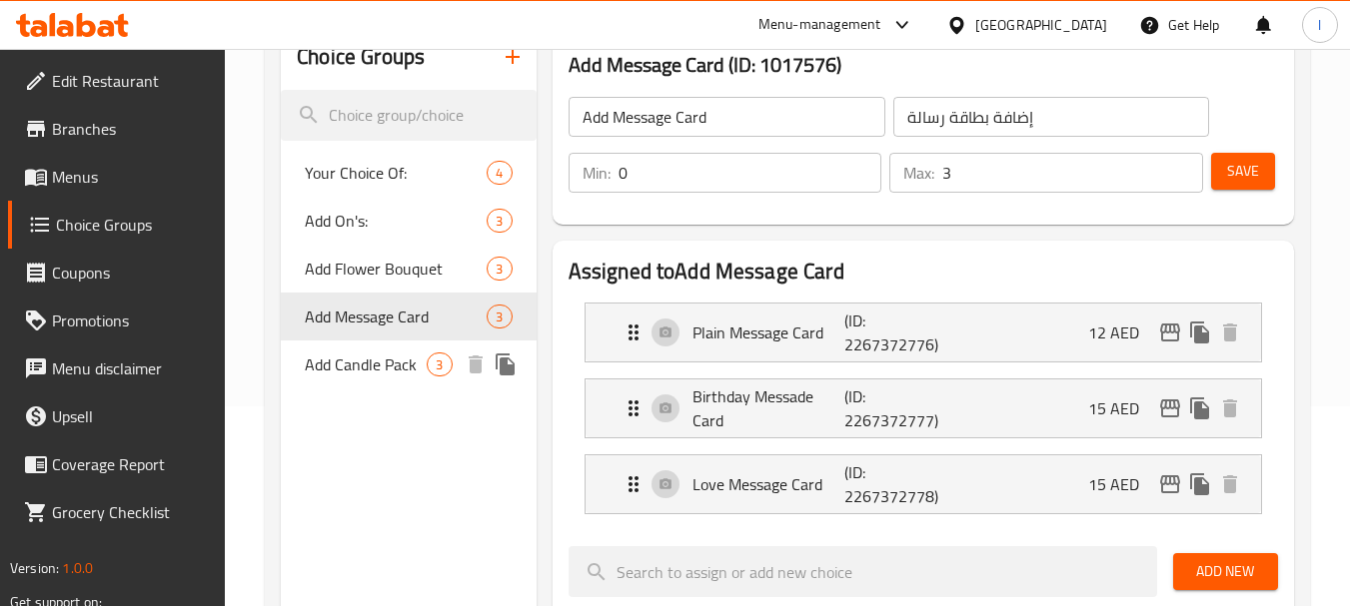
click at [372, 385] on div "Add Candle Pack 3" at bounding box center [408, 365] width 255 height 48
type input "Add Candle Pack"
type input "أضف حزمة الشموع"
type input "1"
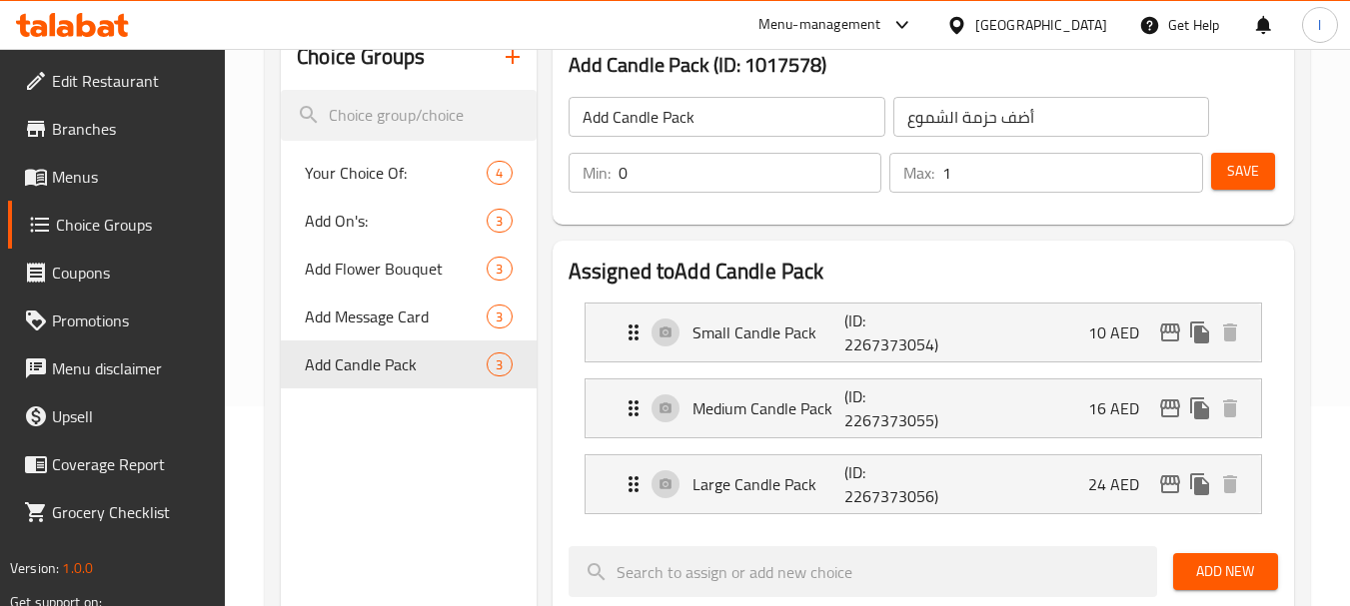
click at [1030, 22] on div "United Arab Emirates" at bounding box center [1041, 25] width 132 height 22
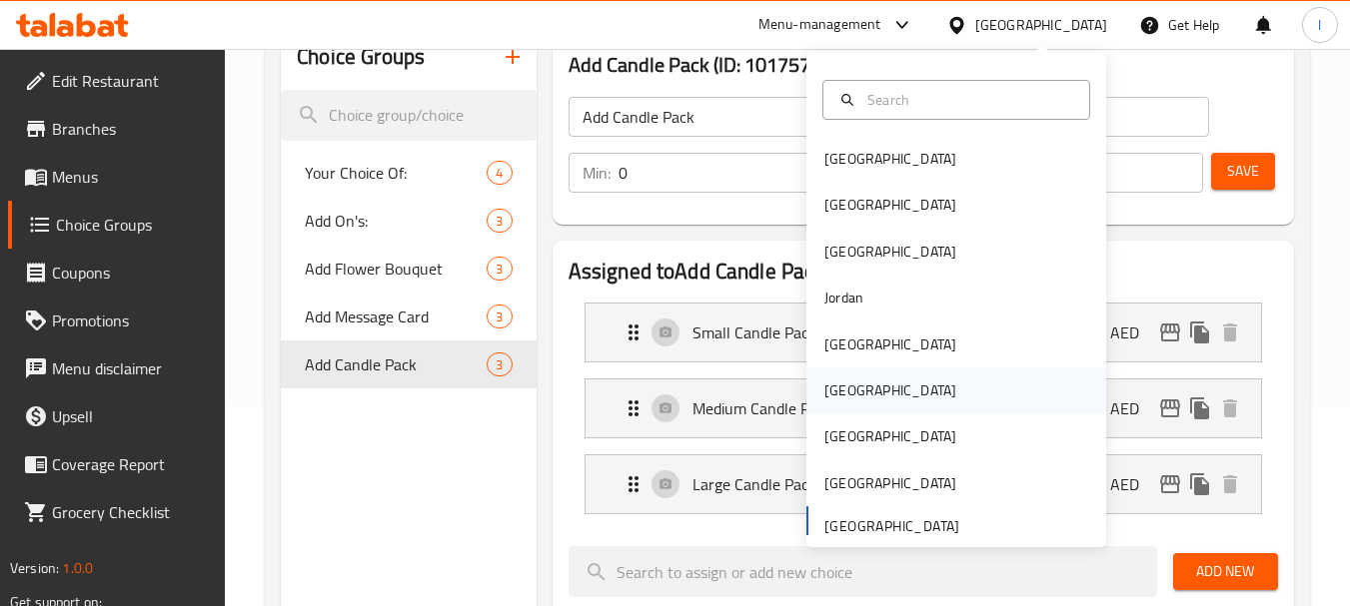
click at [865, 393] on div "[GEOGRAPHIC_DATA]" at bounding box center [956, 391] width 300 height 46
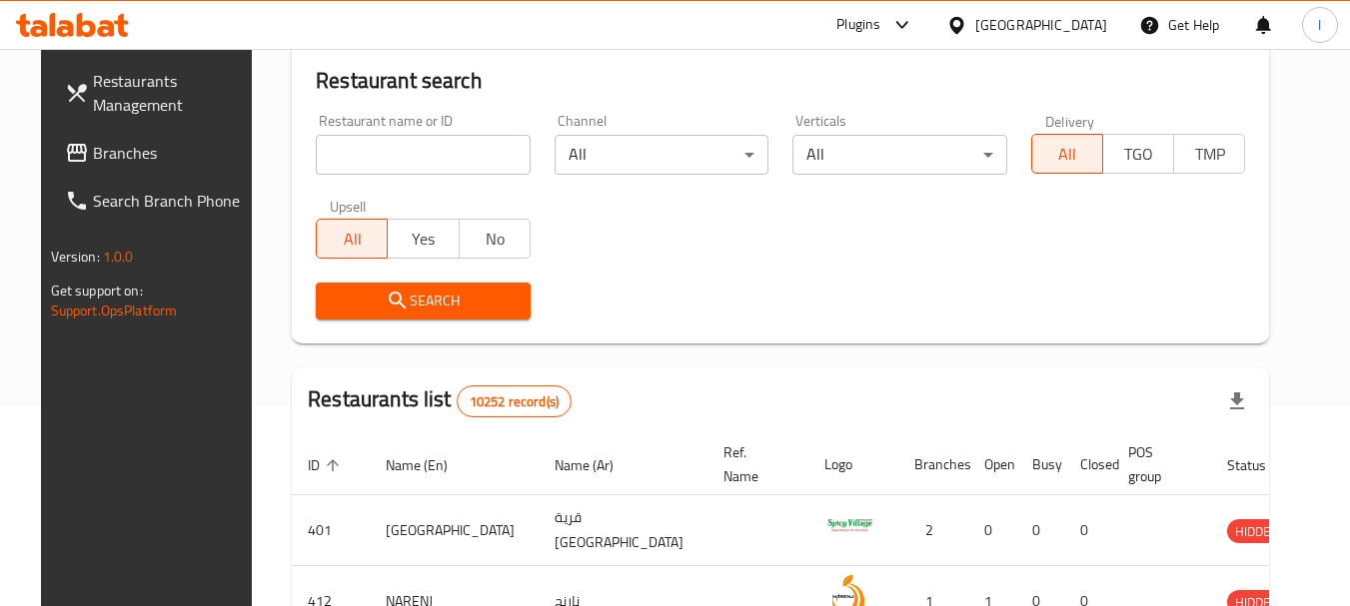
click at [139, 165] on link "Branches" at bounding box center [158, 153] width 218 height 48
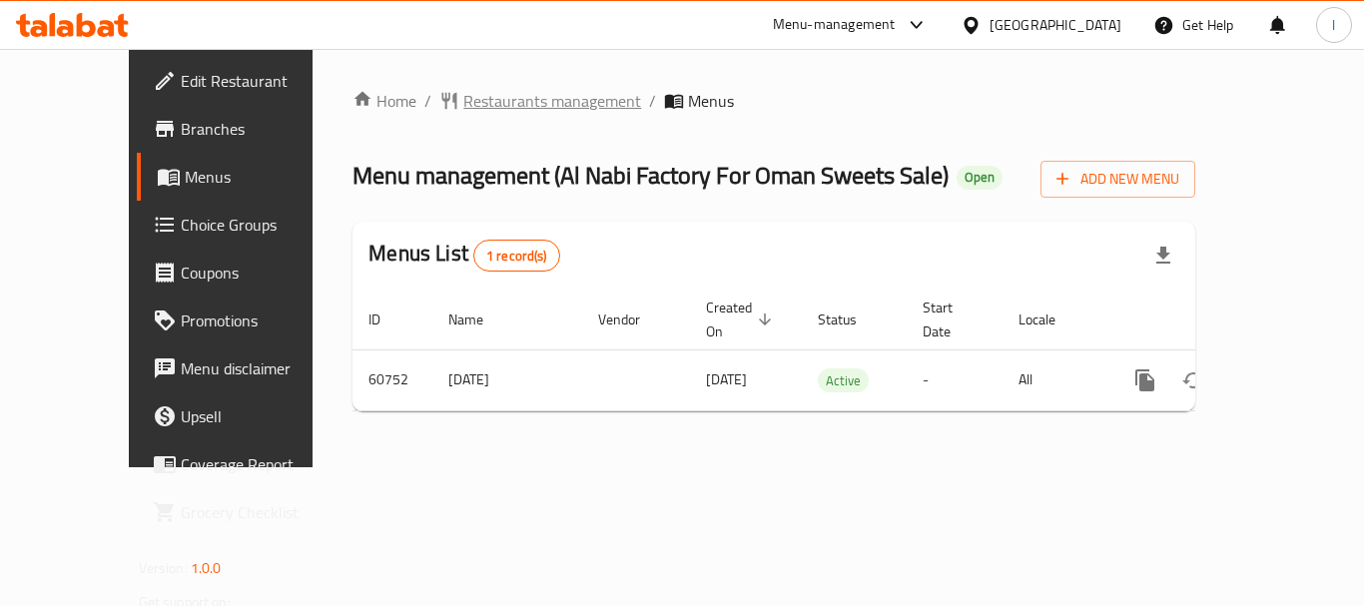
click at [469, 100] on span "Restaurants management" at bounding box center [552, 101] width 178 height 24
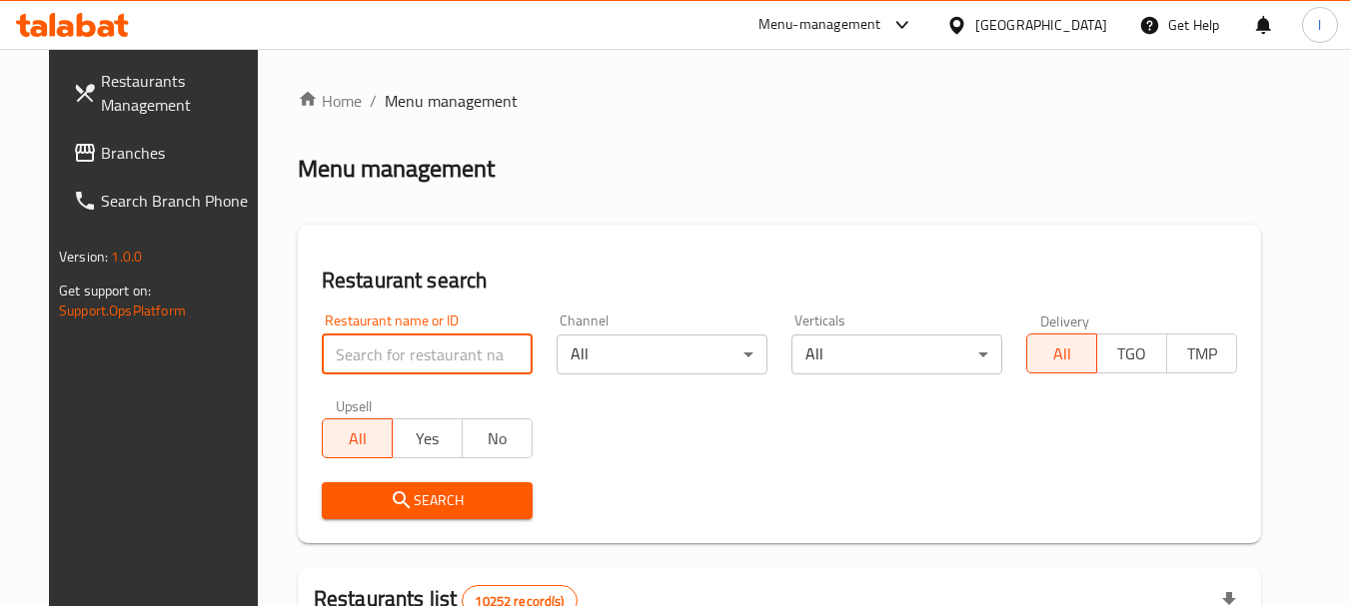
click at [414, 342] on input "search" at bounding box center [427, 355] width 211 height 40
paste input "29045"
type input "29045"
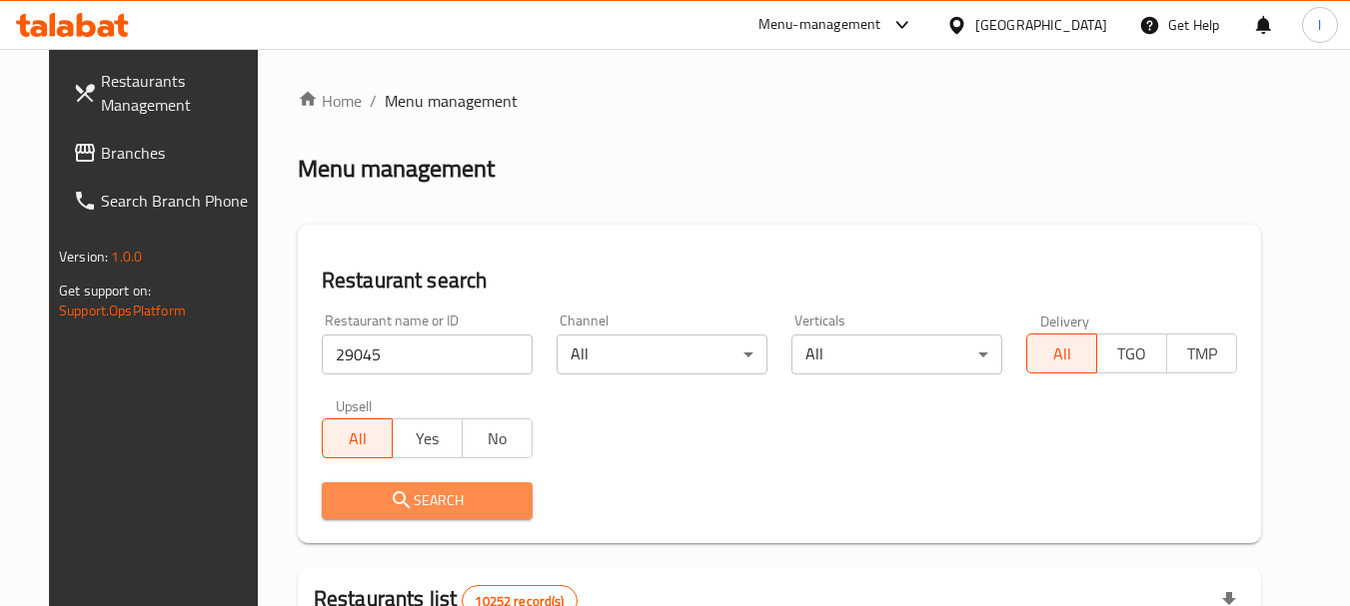
click at [407, 507] on span "Search" at bounding box center [427, 500] width 179 height 25
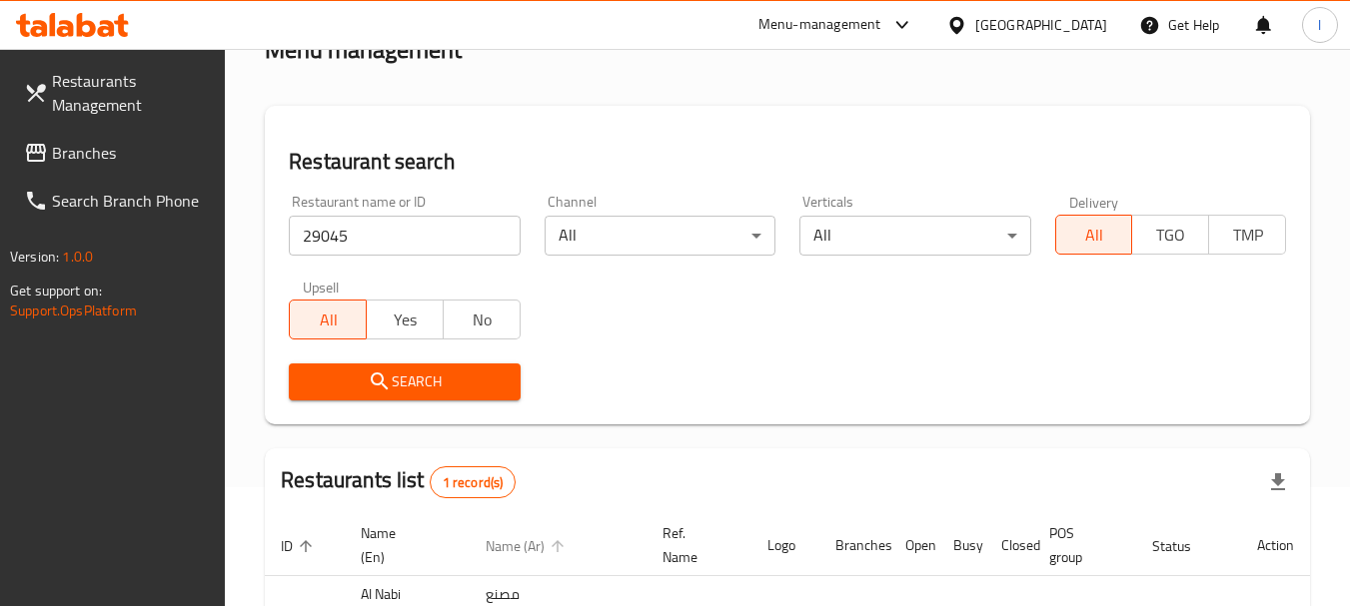
scroll to position [285, 0]
